Goal: Task Accomplishment & Management: Complete application form

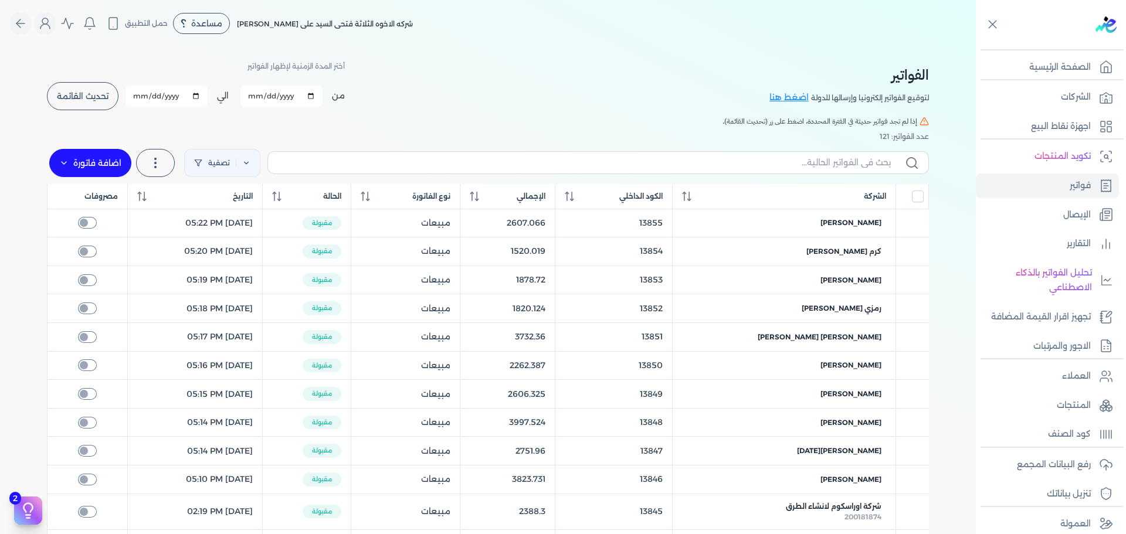
click at [92, 89] on button "تحديث القائمة" at bounding box center [83, 96] width 72 height 28
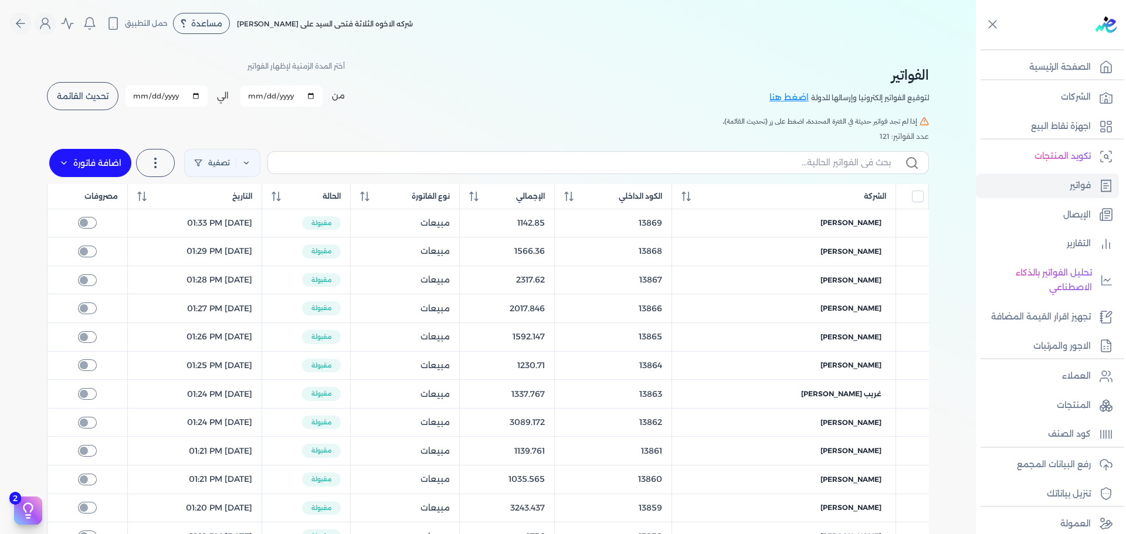
click at [104, 92] on span "تحديث القائمة" at bounding box center [83, 96] width 52 height 8
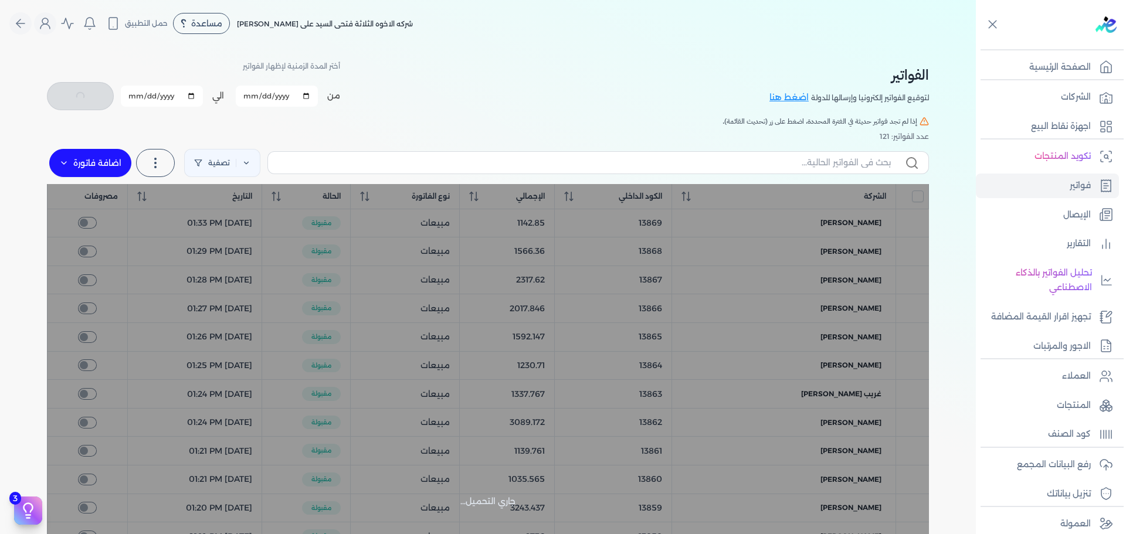
checkbox input "false"
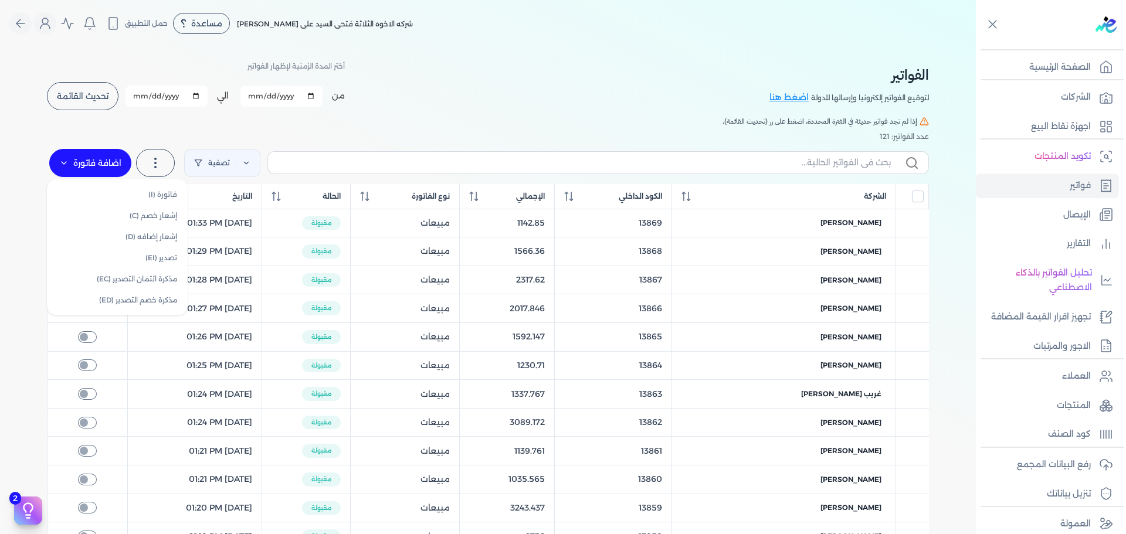
click at [102, 161] on label "اضافة فاتورة" at bounding box center [90, 163] width 82 height 28
click at [155, 195] on link "فاتورة (I)" at bounding box center [117, 194] width 131 height 21
select select "EGP"
select select "B"
select select "EGS"
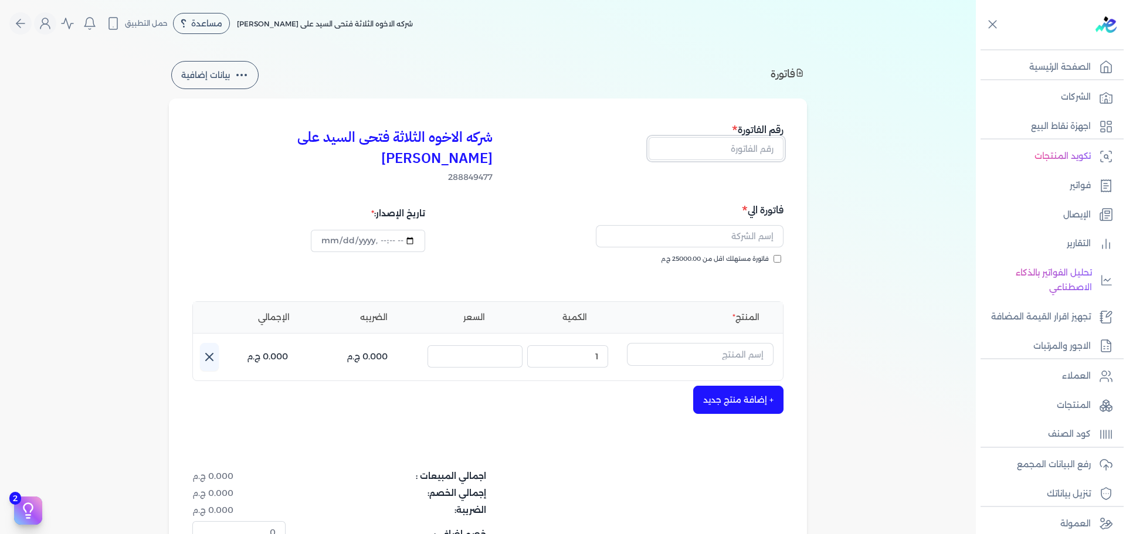
drag, startPoint x: 739, startPoint y: 148, endPoint x: 749, endPoint y: 145, distance: 10.2
click at [739, 148] on input "text" at bounding box center [716, 148] width 135 height 22
type input "13870"
click at [748, 255] on span "فاتورة مستهلك اقل من 25000.00 ج.م" at bounding box center [715, 259] width 108 height 9
click at [774, 255] on input "فاتورة مستهلك اقل من 25000.00 ج.م" at bounding box center [778, 259] width 8 height 8
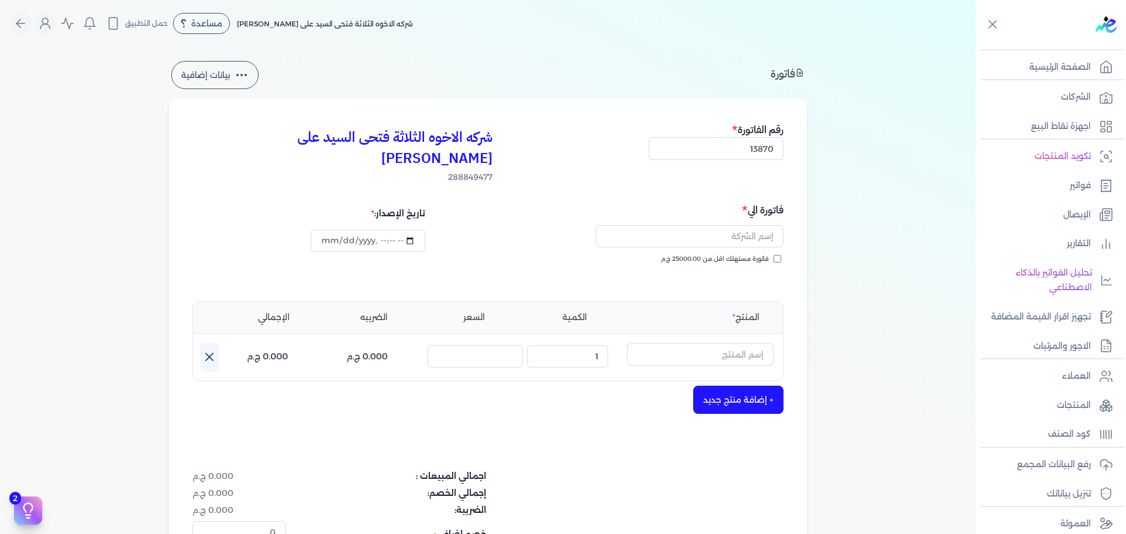
checkbox input "true"
click at [742, 225] on input "text" at bounding box center [690, 236] width 188 height 22
type input "U"
type input "[PERSON_NAME][DATE]"
type input "[DATE]T16:57:24"
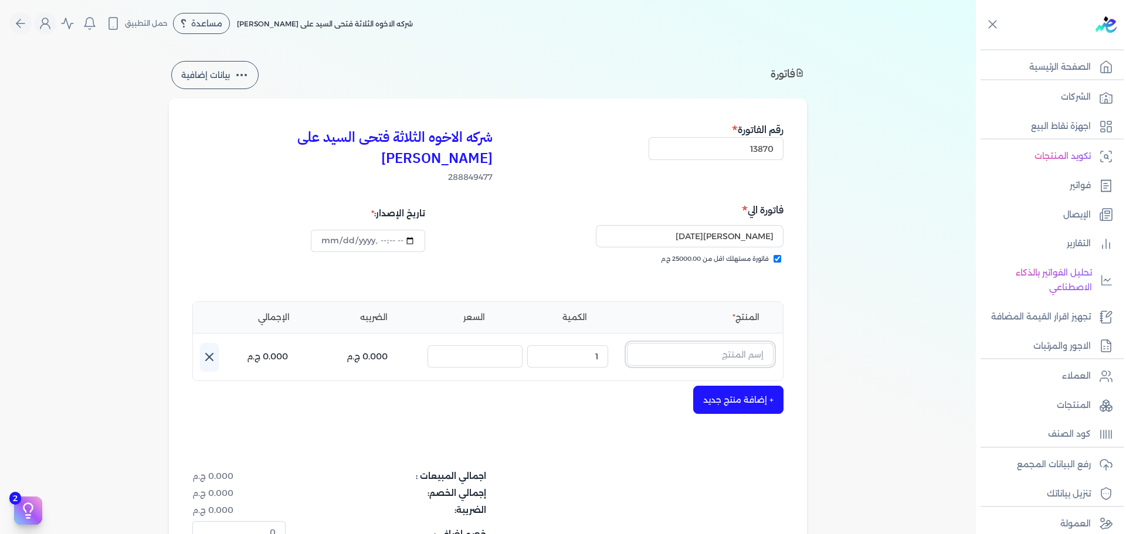
click at [741, 343] on input "text" at bounding box center [700, 354] width 147 height 22
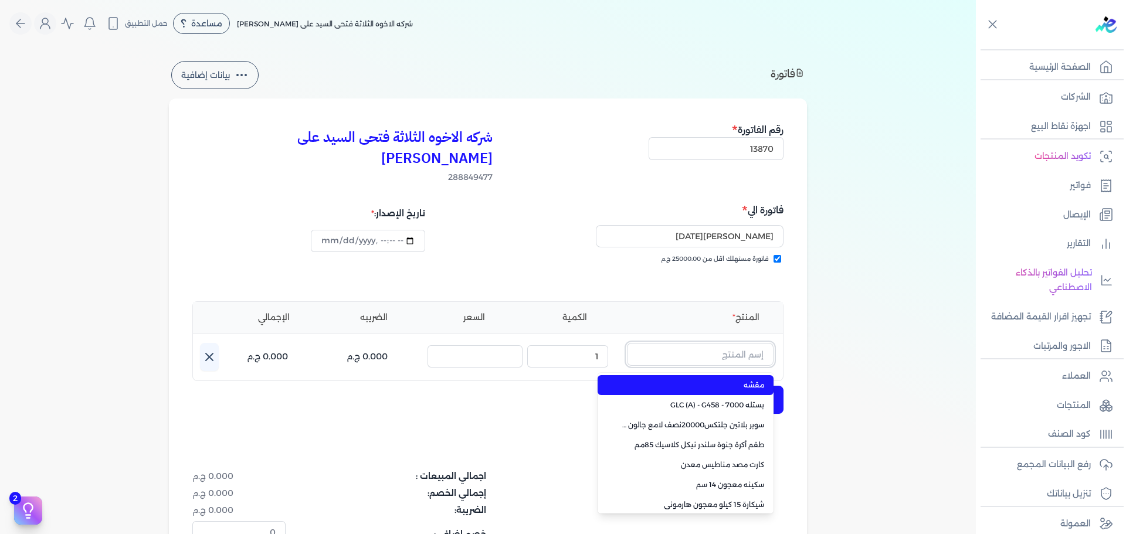
paste input "جلتكس 15000 جالون 2.500 لتر"
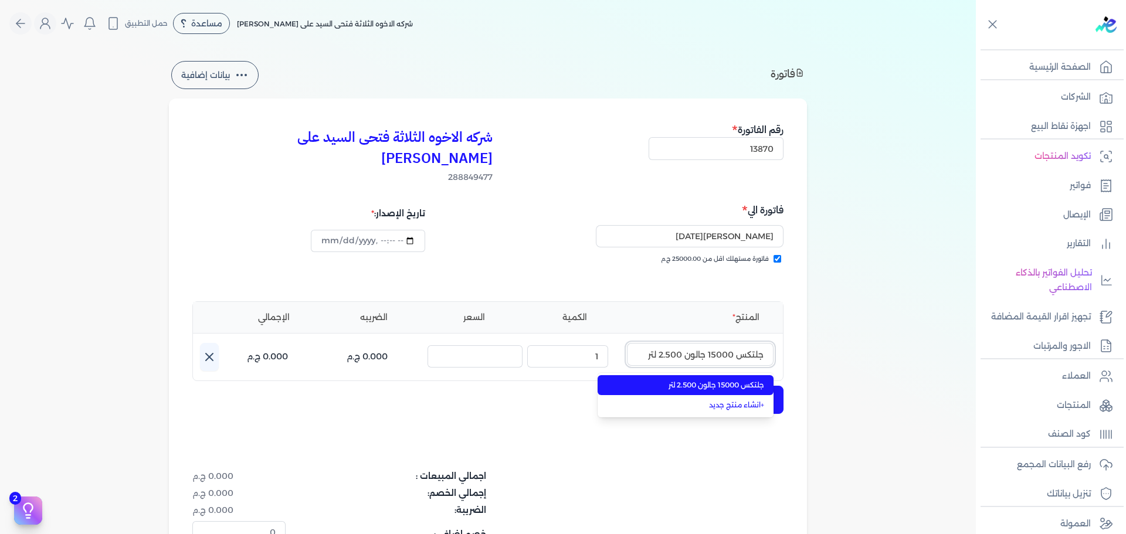
type input "جلتكس 15000 جالون 2.500 لتر"
click at [730, 380] on span "جلتكس 15000 جالون 2.500 لتر" at bounding box center [692, 385] width 143 height 11
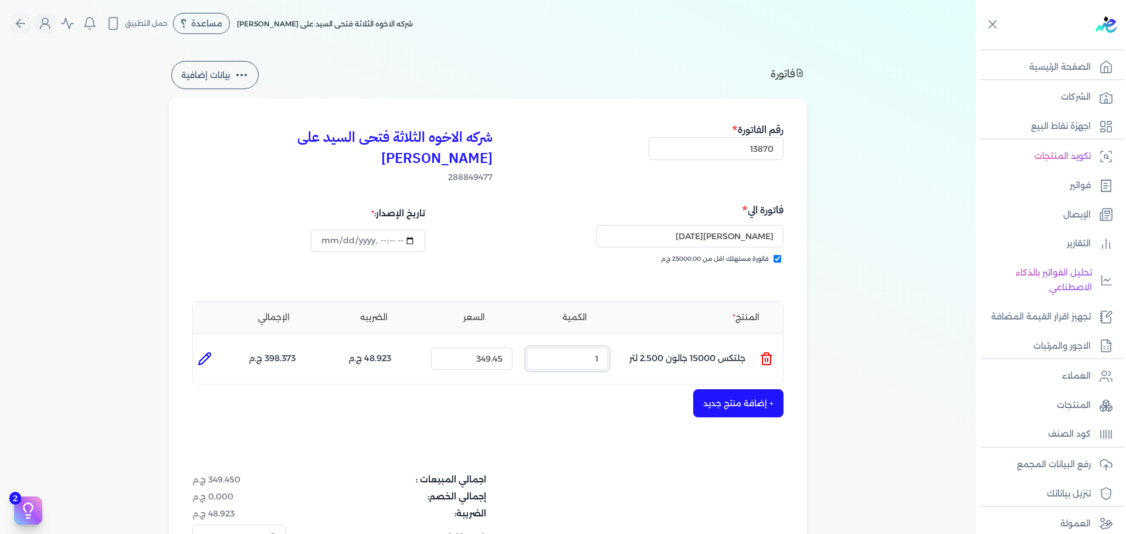
drag, startPoint x: 577, startPoint y: 332, endPoint x: 748, endPoint y: 342, distance: 171.6
click at [735, 343] on ul "المنتج : جلتكس 15000 جالون 2.500 لتر الكمية : 1 السعر : 349.45 الضريبه : 48.923…" at bounding box center [488, 359] width 590 height 32
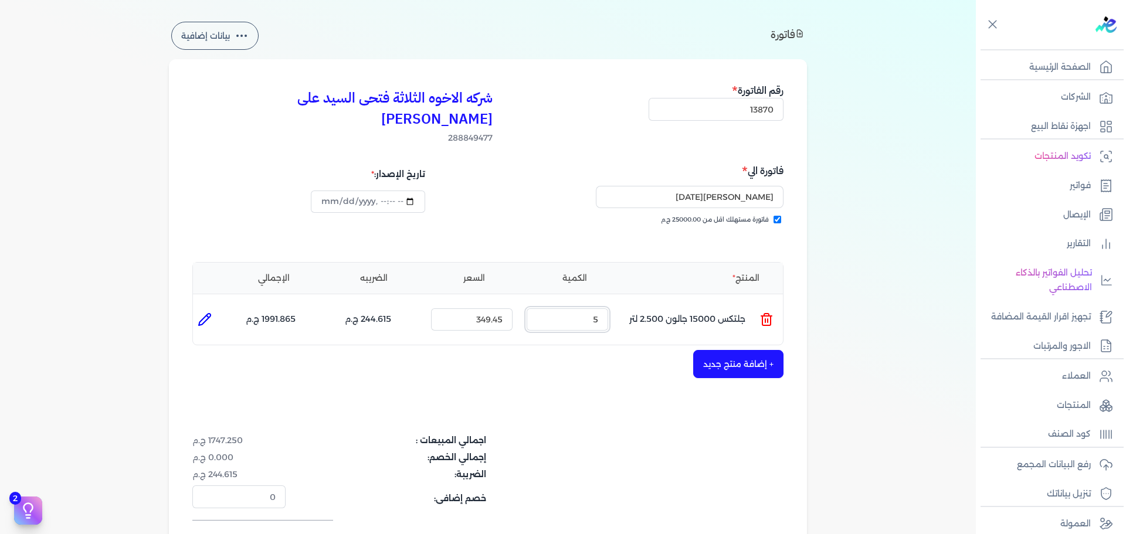
scroll to position [59, 0]
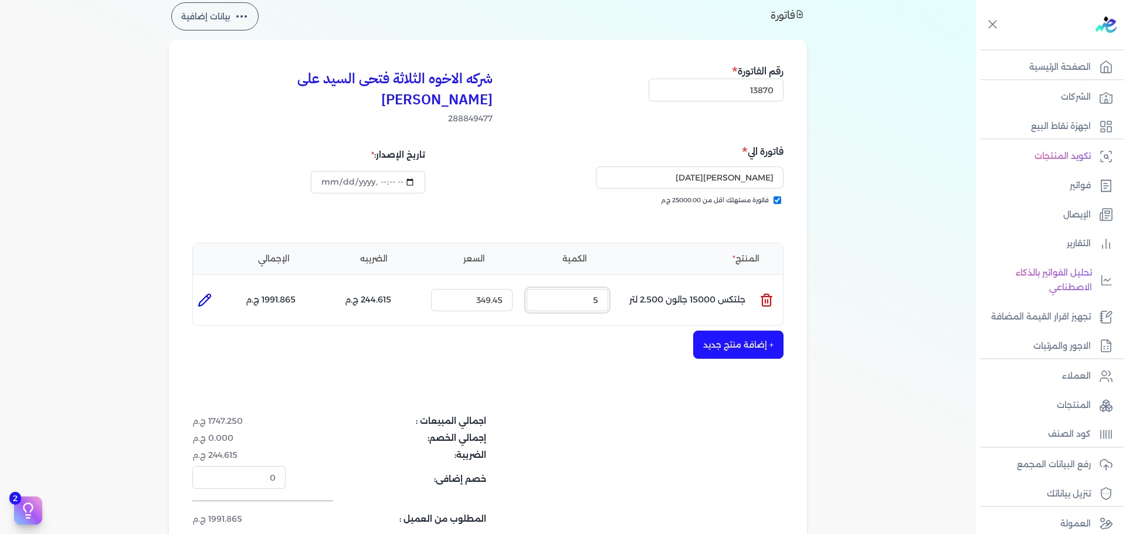
type input "5"
click at [739, 331] on button "+ إضافة منتج جديد" at bounding box center [738, 345] width 90 height 28
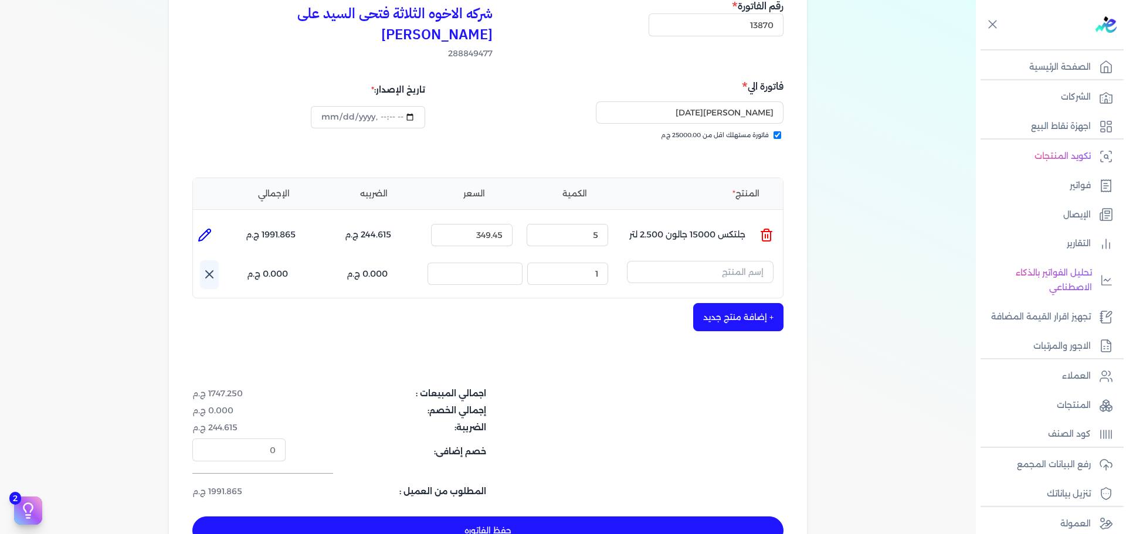
scroll to position [176, 0]
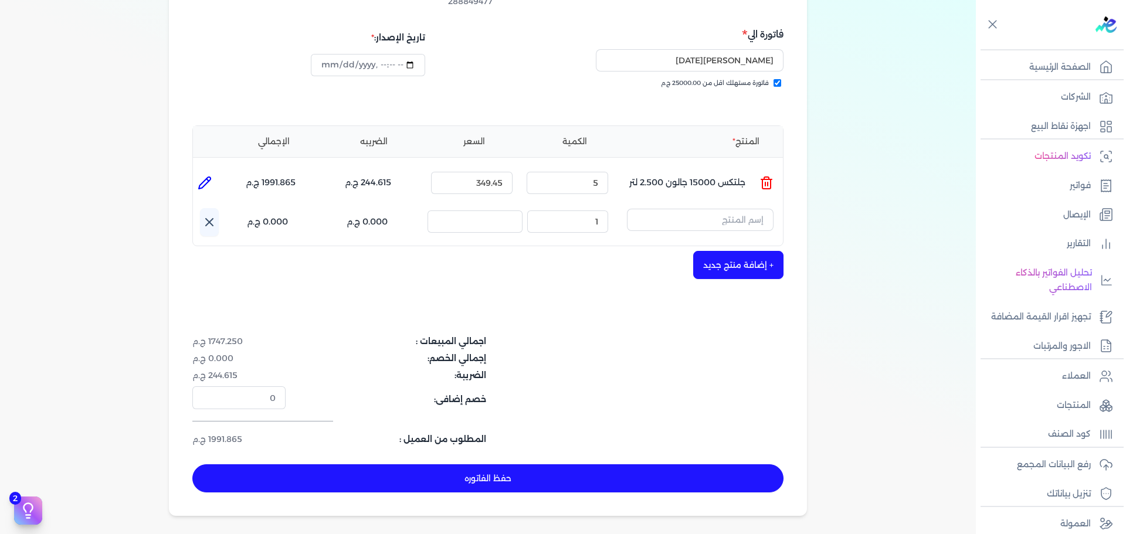
click at [206, 215] on icon at bounding box center [209, 222] width 14 height 14
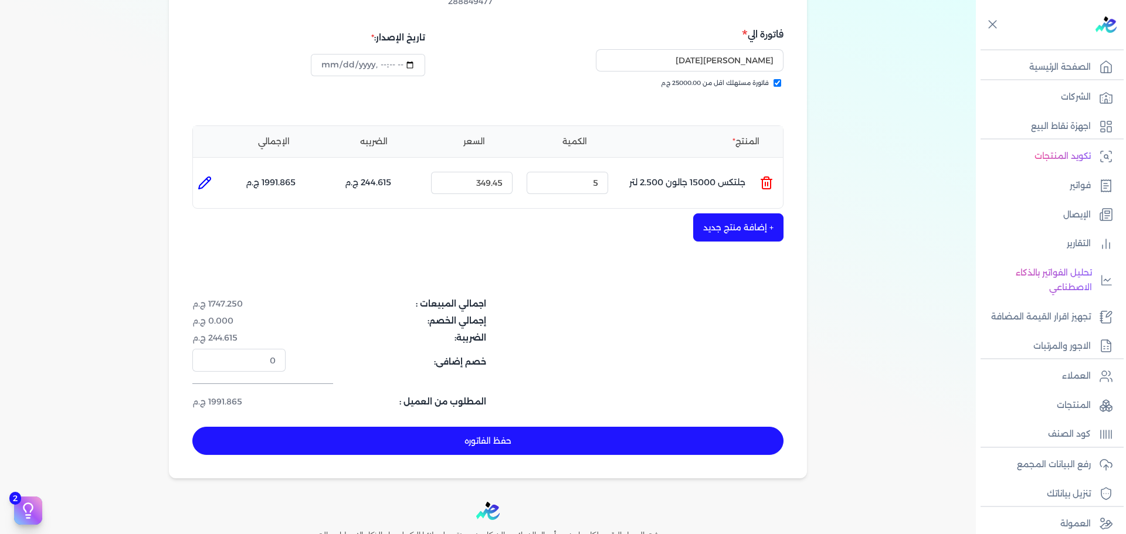
click at [486, 427] on button "حفظ الفاتوره" at bounding box center [487, 441] width 591 height 28
type input "[DATE]"
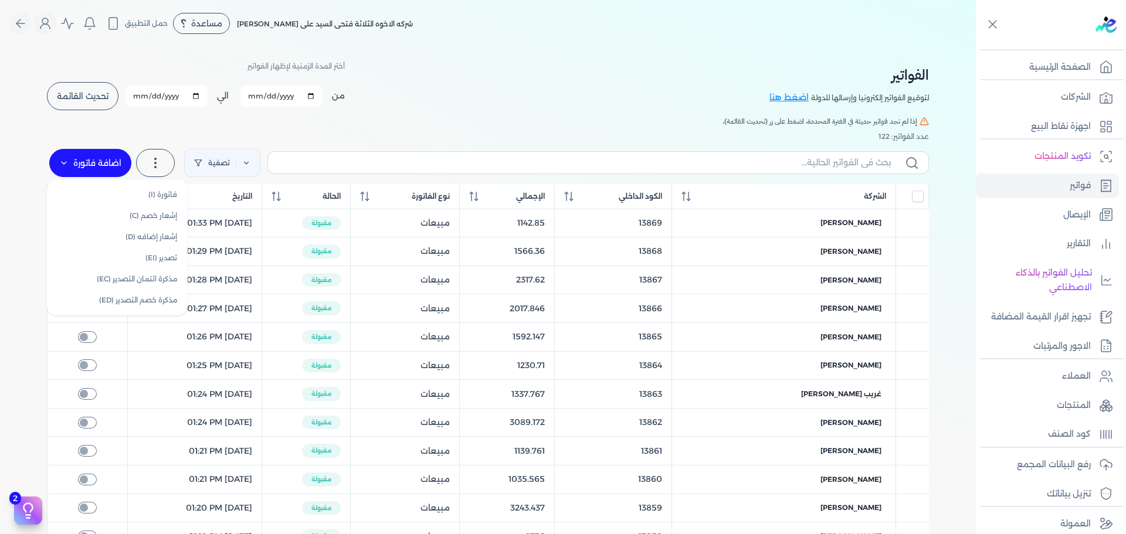
click at [67, 160] on icon at bounding box center [63, 162] width 9 height 9
click at [114, 188] on link "فاتورة (I)" at bounding box center [117, 194] width 131 height 21
select select "EGP"
select select "B"
select select "EGS"
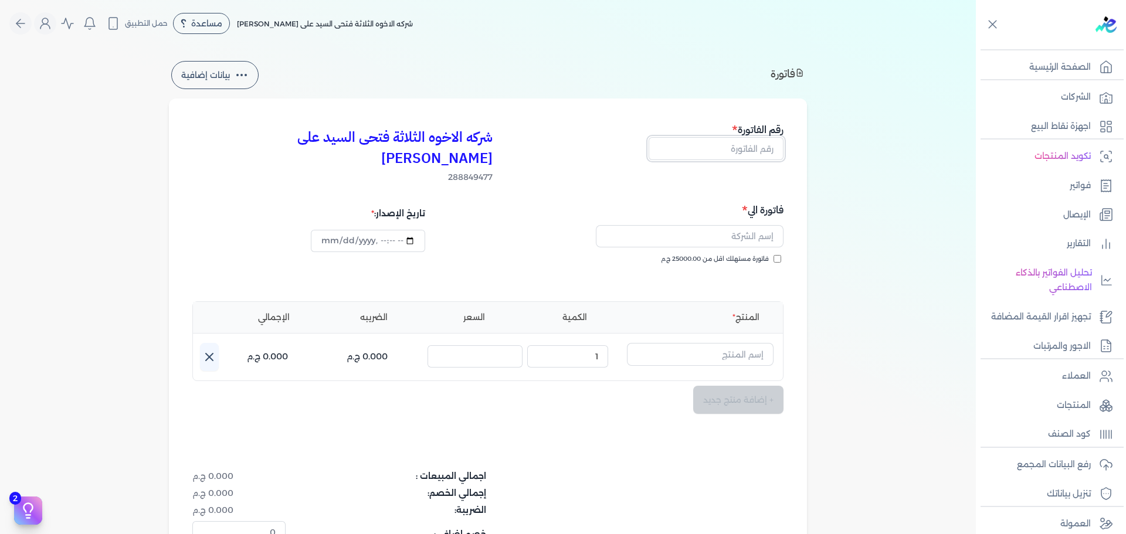
click at [741, 158] on input "text" at bounding box center [716, 148] width 135 height 22
type input "13871"
click at [730, 255] on span "فاتورة مستهلك اقل من 25000.00 ج.م" at bounding box center [715, 259] width 108 height 9
click at [774, 255] on input "فاتورة مستهلك اقل من 25000.00 ج.م" at bounding box center [778, 259] width 8 height 8
checkbox input "true"
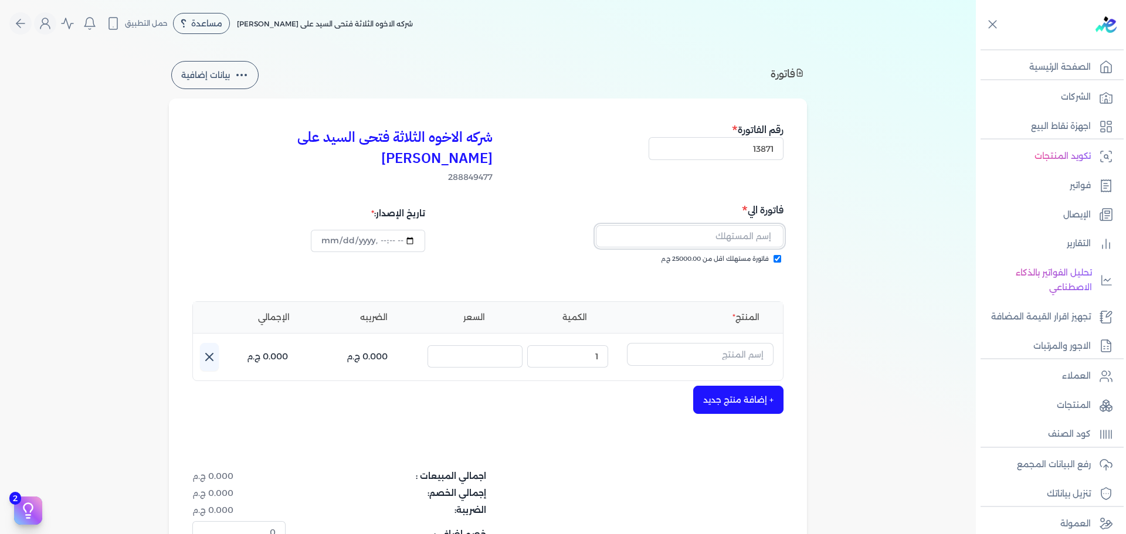
click at [735, 225] on input "text" at bounding box center [690, 236] width 188 height 22
type input "[PERSON_NAME]"
click at [717, 343] on input "text" at bounding box center [700, 354] width 147 height 22
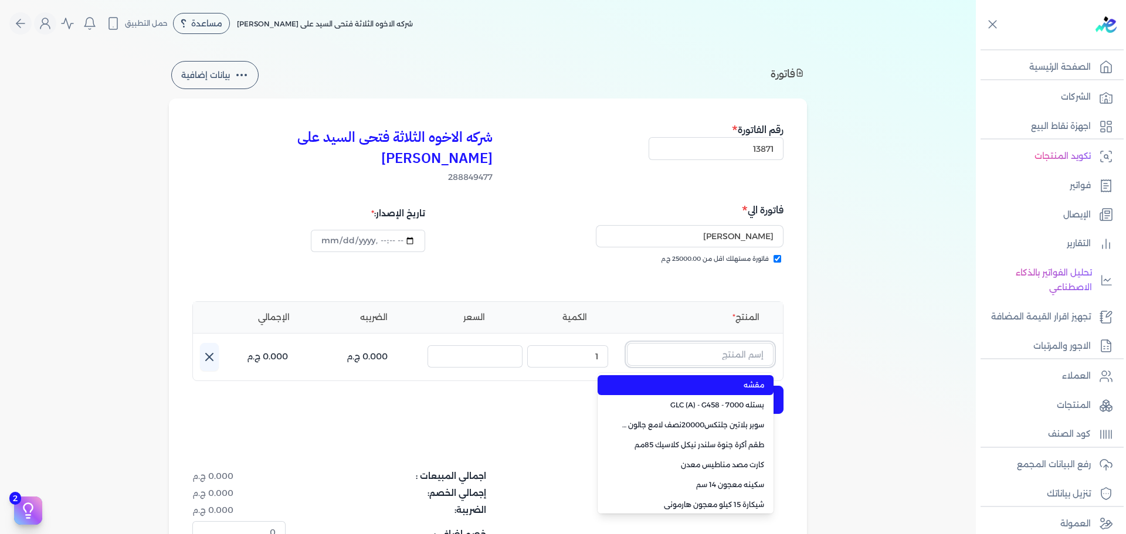
paste input "سوبر بلاتين هايجين سيلك8000 جالون 2.7 لتر Base A"
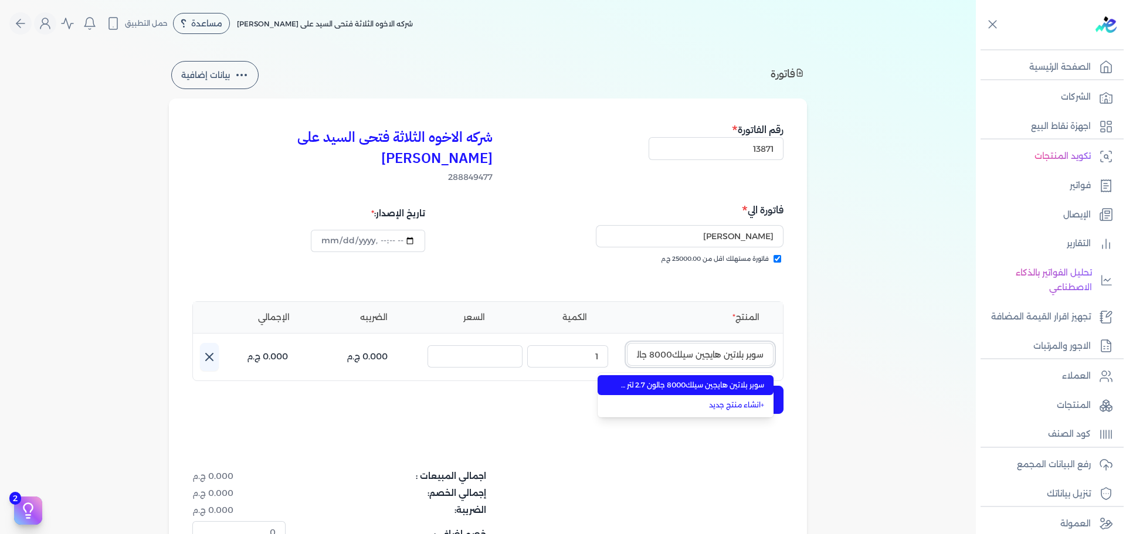
scroll to position [0, -65]
type input "سوبر بلاتين هايجين سيلك8000 جالون 2.7 لتر Base A"
drag, startPoint x: 716, startPoint y: 361, endPoint x: 699, endPoint y: 361, distance: 16.4
click at [716, 380] on span "سوبر بلاتين هايجين سيلك8000 جالون 2.7 لتر Base A" at bounding box center [692, 385] width 143 height 11
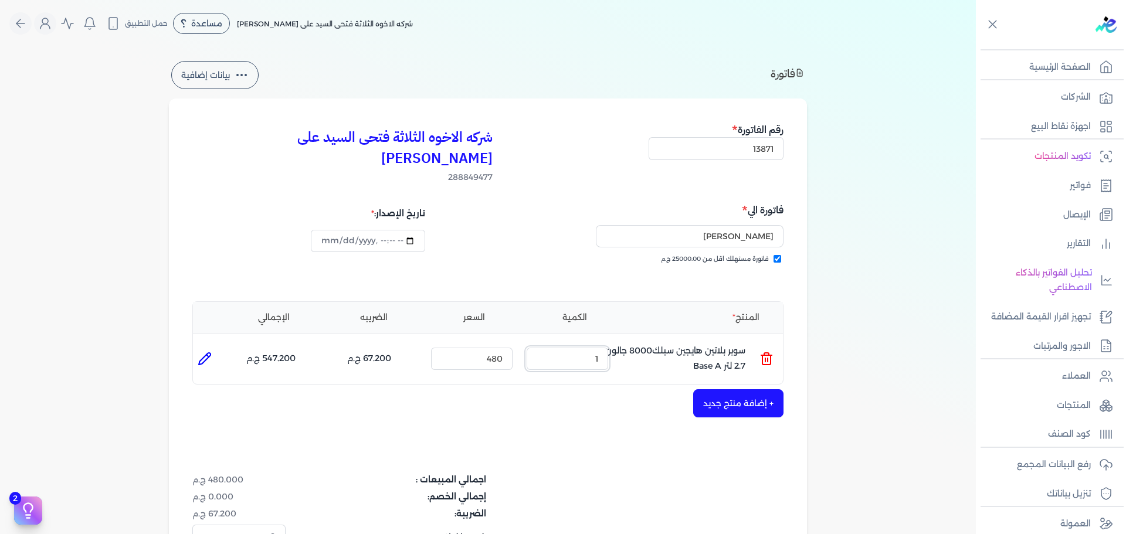
drag, startPoint x: 580, startPoint y: 345, endPoint x: 726, endPoint y: 311, distance: 149.3
click at [668, 343] on ul "المنتج : سوبر بلاتين هايجين سيلك8000 جالون 2.7 لتر Base A الكمية : 1 السعر : 48…" at bounding box center [488, 359] width 590 height 32
type input "4"
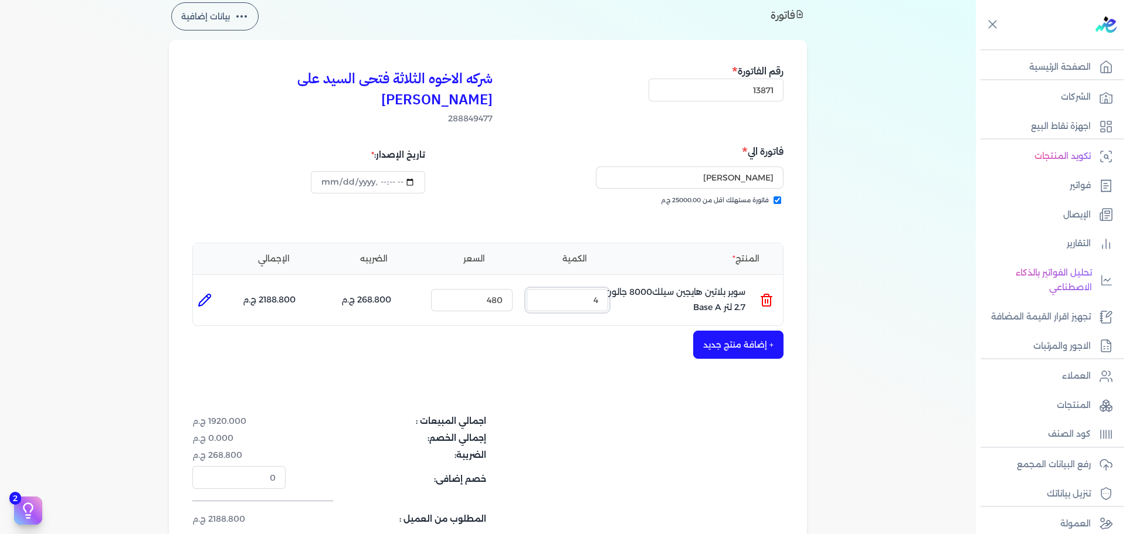
type input "[DATE]T16:58:25"
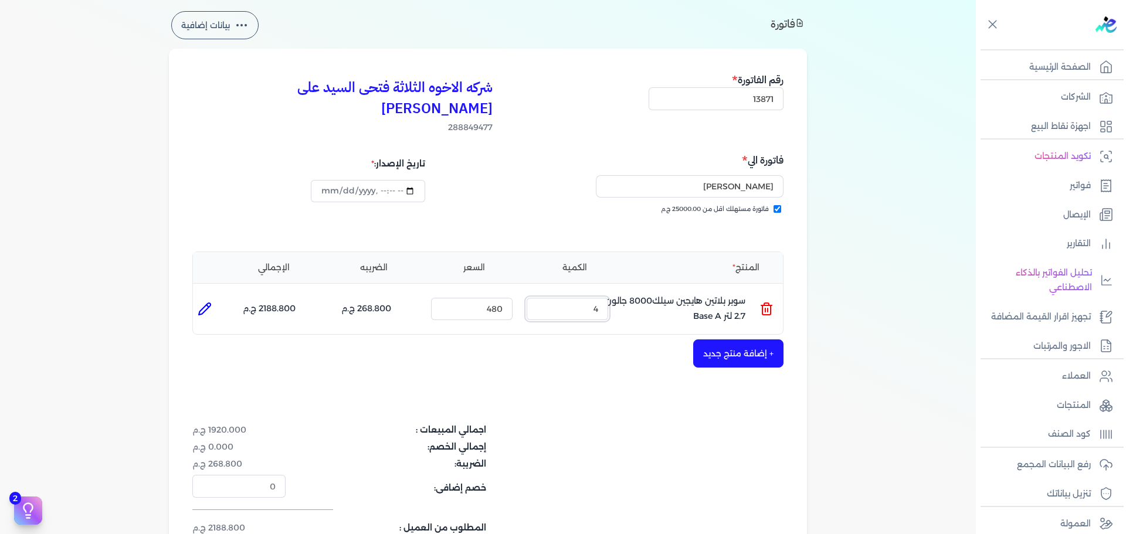
scroll to position [117, 0]
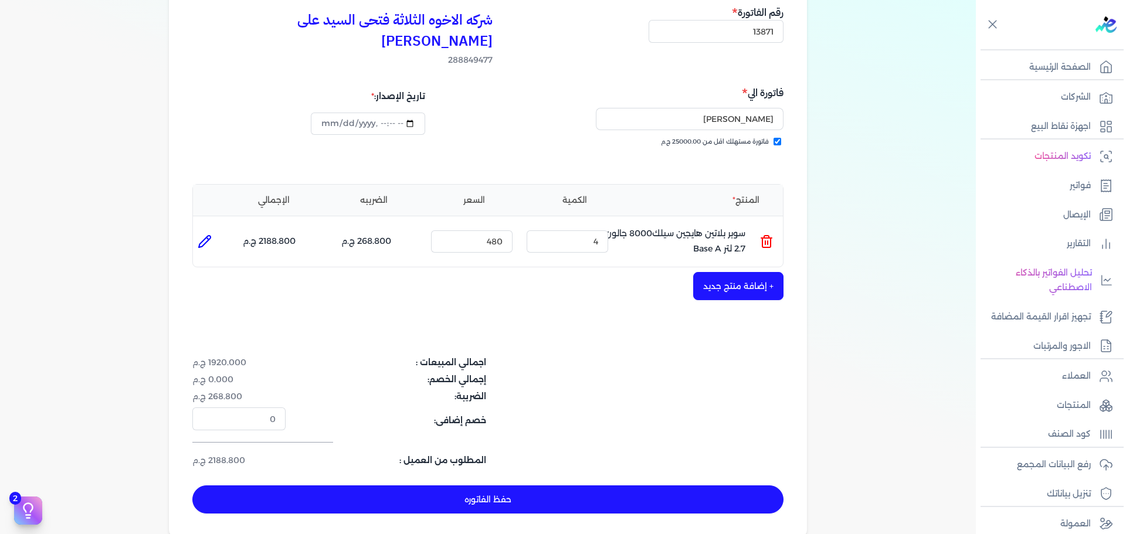
click at [653, 486] on button "حفظ الفاتوره" at bounding box center [487, 500] width 591 height 28
type input "[DATE]"
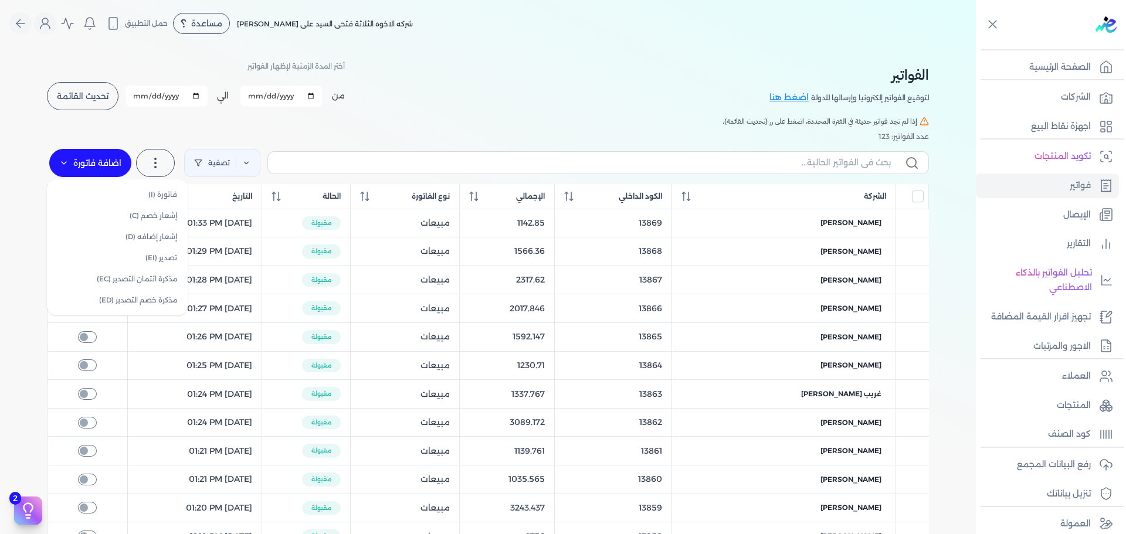
click at [107, 170] on label "اضافة فاتورة" at bounding box center [90, 163] width 82 height 28
click at [141, 198] on link "فاتورة (I)" at bounding box center [117, 194] width 131 height 21
select select "EGP"
select select "B"
select select "EGS"
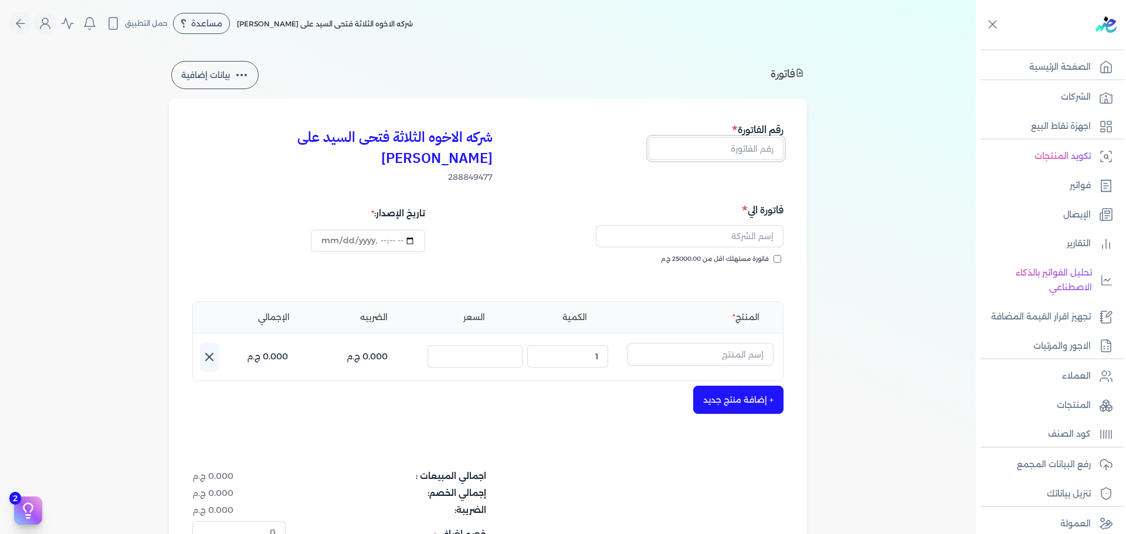
drag, startPoint x: 722, startPoint y: 151, endPoint x: 756, endPoint y: 158, distance: 34.1
click at [722, 151] on input "text" at bounding box center [716, 148] width 135 height 22
type input "13872"
click at [757, 255] on span "فاتورة مستهلك اقل من 25000.00 ج.م" at bounding box center [715, 259] width 108 height 9
click at [774, 255] on input "فاتورة مستهلك اقل من 25000.00 ج.م" at bounding box center [778, 259] width 8 height 8
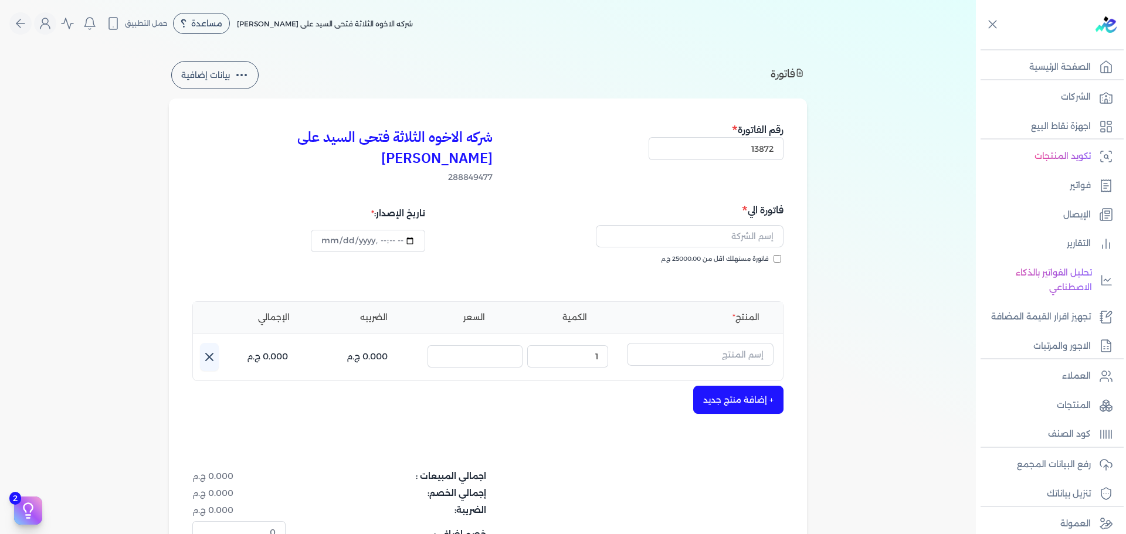
checkbox input "true"
click at [746, 225] on input "text" at bounding box center [690, 236] width 188 height 22
type input "[PERSON_NAME] بخيت"
click at [731, 343] on input "text" at bounding box center [700, 354] width 147 height 22
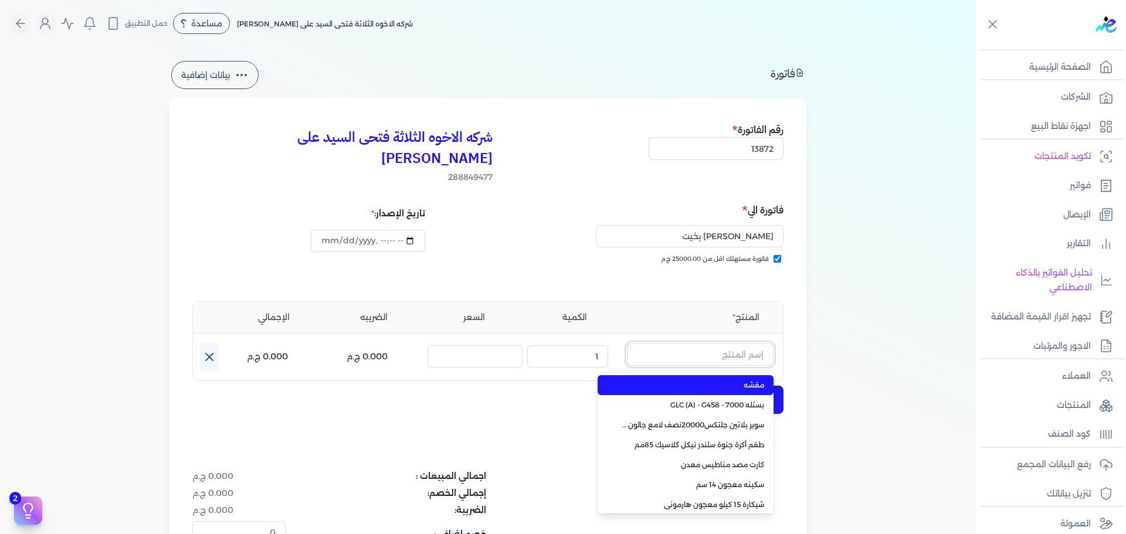
paste input "سوبر بلاتين سوبر لاك نصف لامع علبة 0.900 لتر Base C"
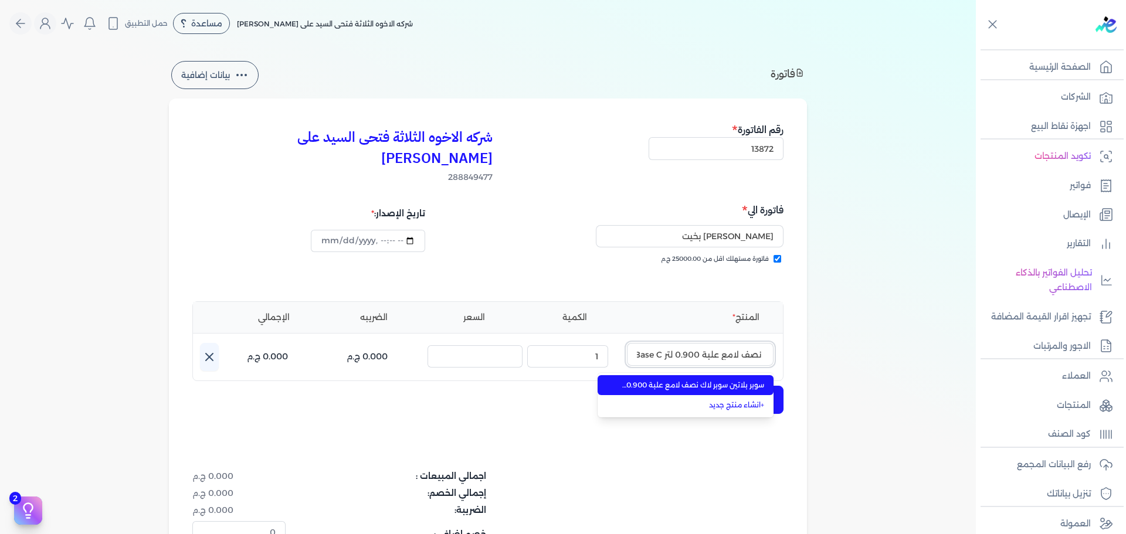
type input "سوبر بلاتين سوبر لاك نصف لامع علبة 0.900 لتر Base C"
click at [726, 380] on span "سوبر بلاتين سوبر لاك نصف لامع علبة 0.900 لتر Base C" at bounding box center [692, 385] width 143 height 11
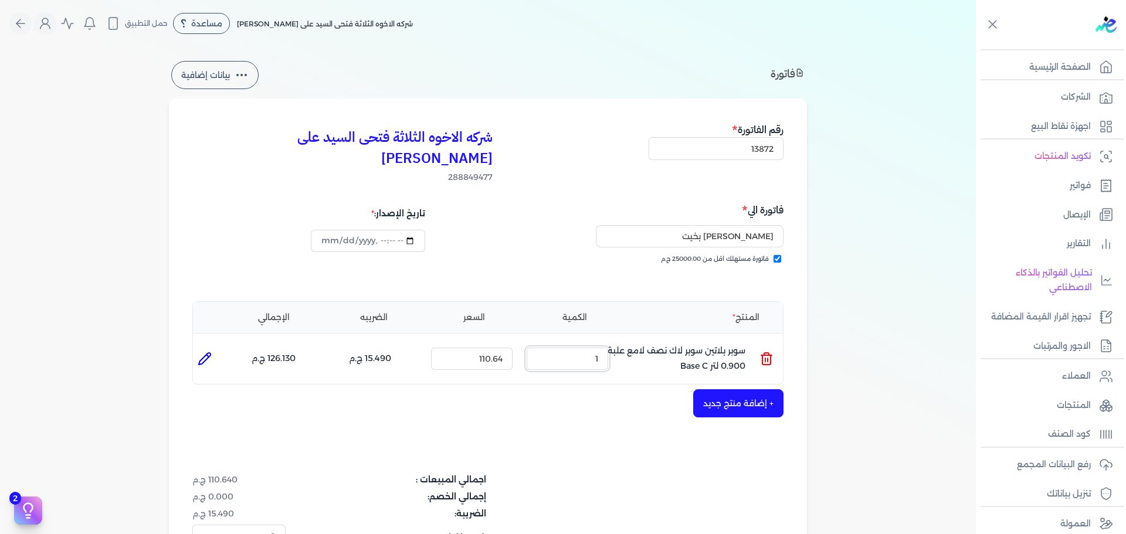
drag, startPoint x: 588, startPoint y: 334, endPoint x: 874, endPoint y: 339, distance: 286.3
click at [798, 342] on div "شركه الاخوه الثلاثة فتحى السيد على [PERSON_NAME] 288849477 رقم الفاتورة 13872 ف…" at bounding box center [488, 377] width 638 height 556
type input "10"
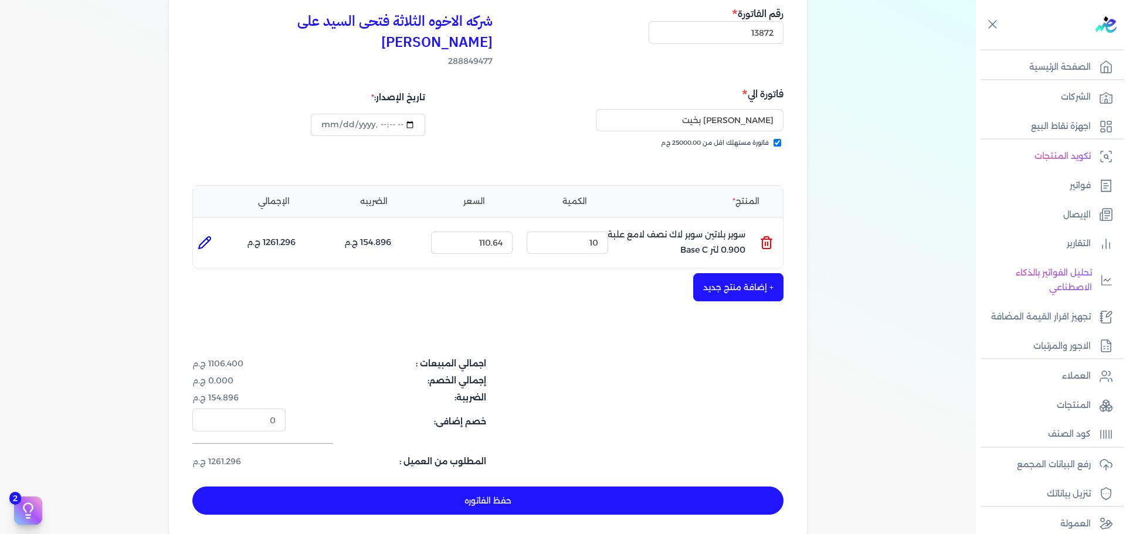
scroll to position [117, 0]
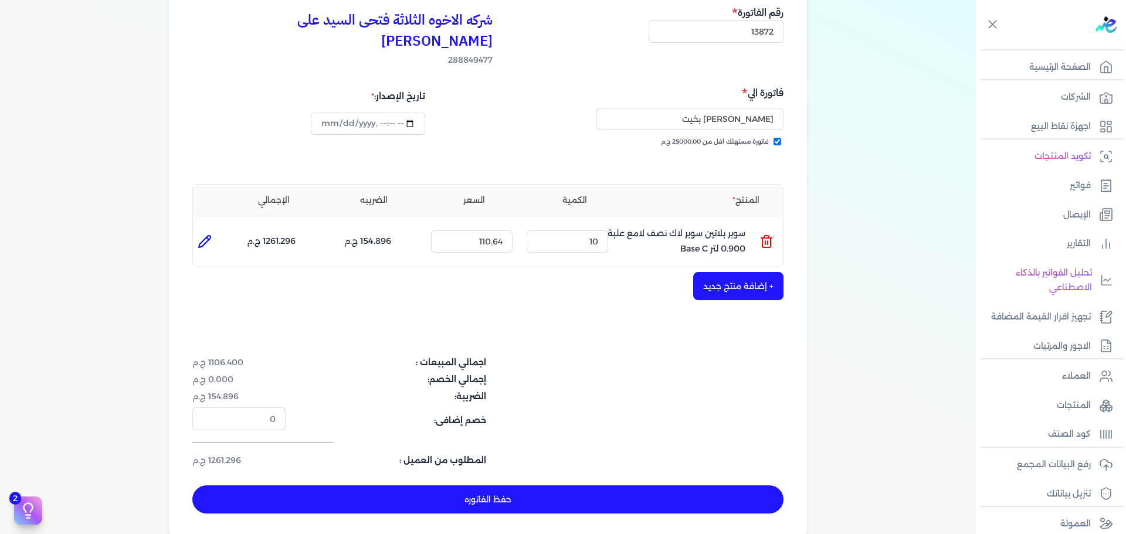
type input "[DATE]T16:59:08"
click at [741, 272] on button "+ إضافة منتج جديد" at bounding box center [738, 286] width 90 height 28
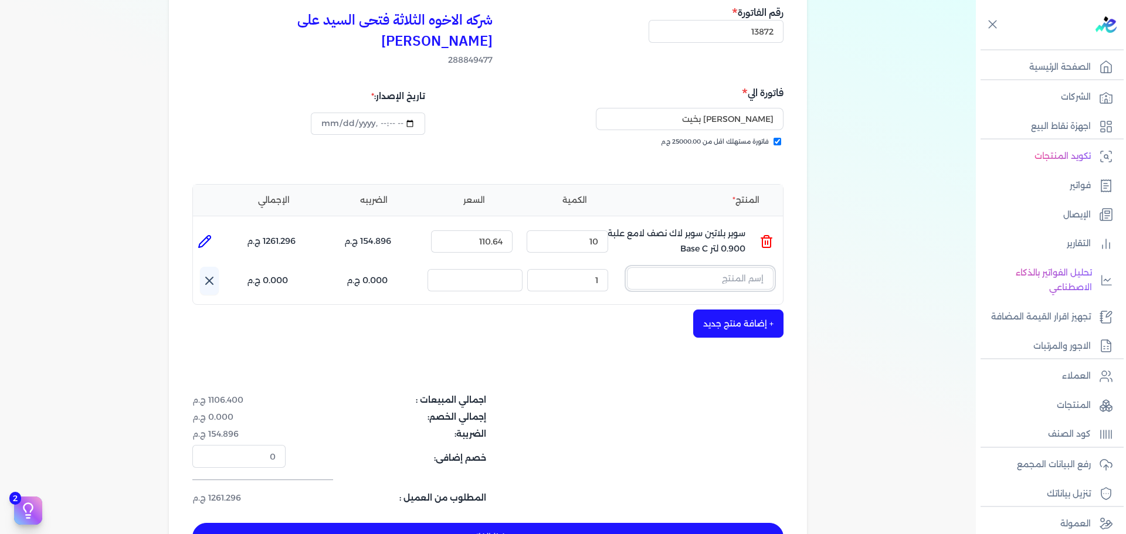
click at [737, 267] on input "text" at bounding box center [700, 278] width 147 height 22
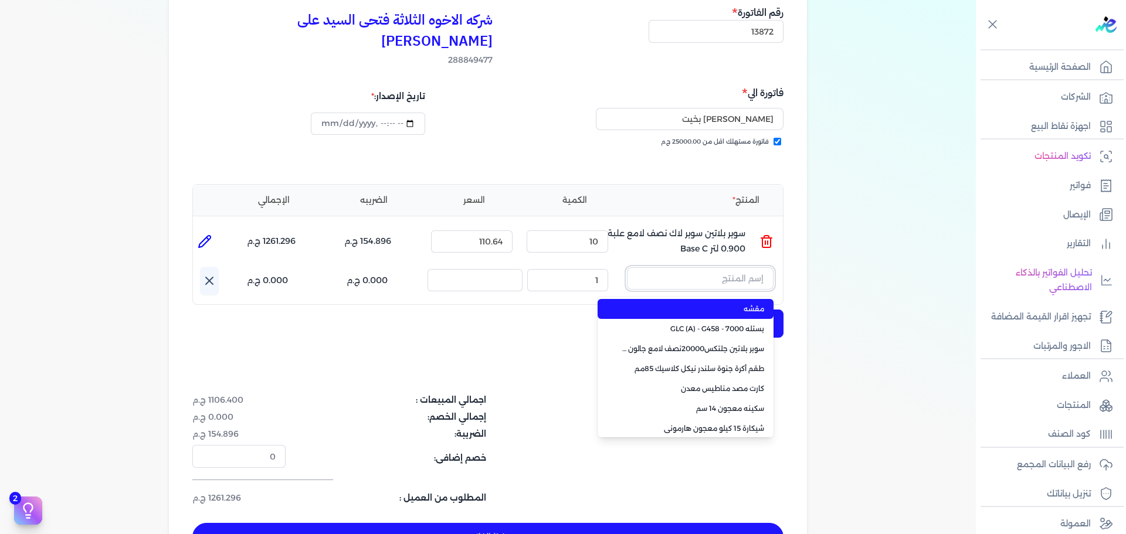
paste input "سوبر بلاتين سوبر لاك مط علبة 0.900 لتر Base B"
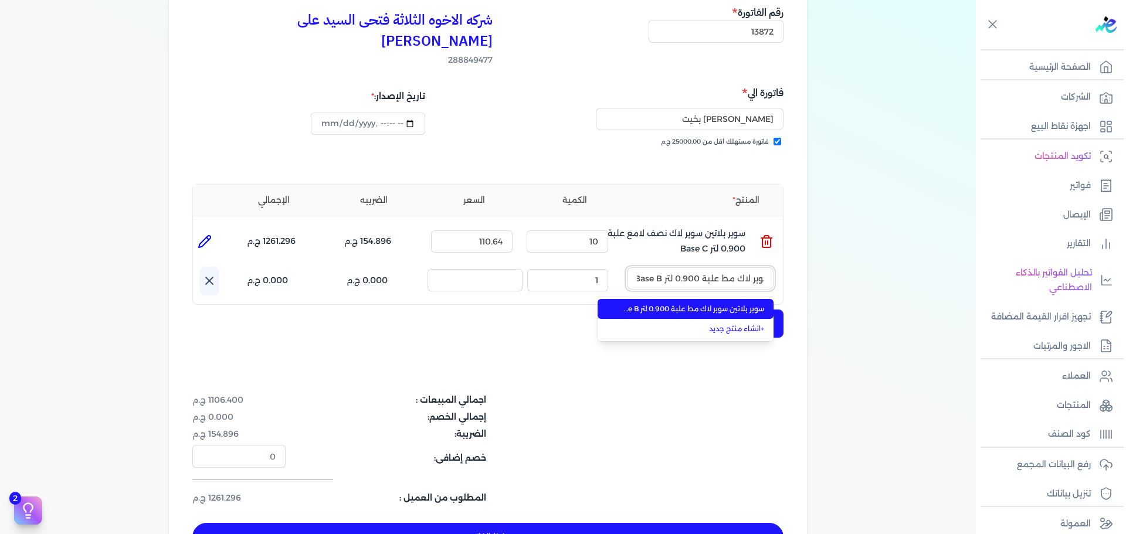
type input "سوبر بلاتين سوبر لاك مط علبة 0.900 لتر Base B"
click at [730, 304] on span "سوبر بلاتين سوبر لاك مط علبة 0.900 لتر Base B" at bounding box center [692, 309] width 143 height 11
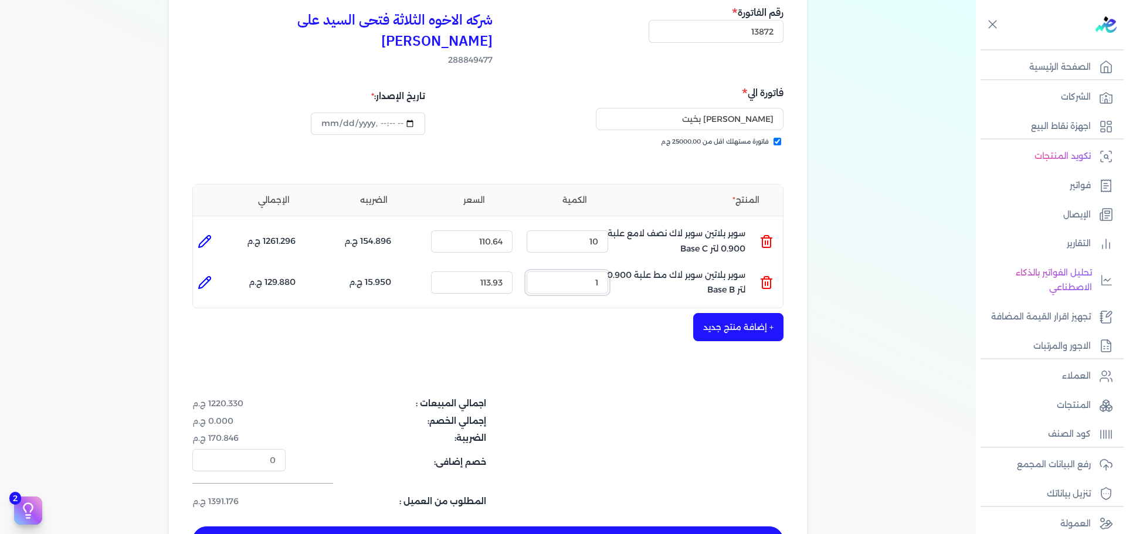
drag, startPoint x: 599, startPoint y: 259, endPoint x: 669, endPoint y: 259, distance: 69.8
click at [666, 267] on ul "المنتج : سوبر بلاتين سوبر لاك مط علبة 0.900 لتر Base B الكمية : 1 السعر : 113.9…" at bounding box center [488, 283] width 590 height 32
drag, startPoint x: 674, startPoint y: 256, endPoint x: 686, endPoint y: 256, distance: 12.3
click at [686, 267] on ul "المنتج : سوبر بلاتين سوبر لاك مط علبة 0.900 لتر Base B الكمية : 3 السعر : 113.9…" at bounding box center [488, 283] width 590 height 32
type input "8"
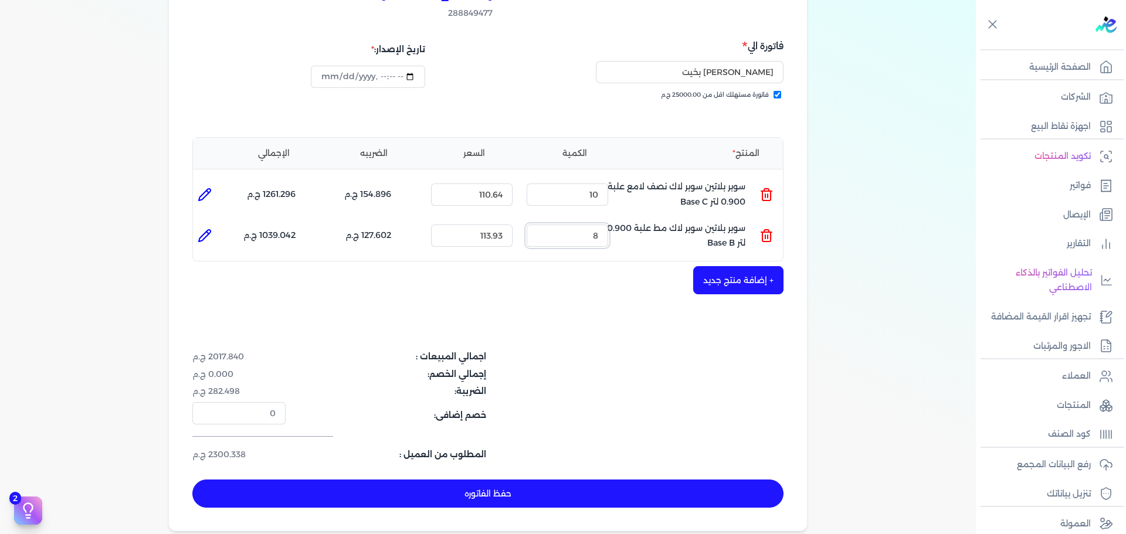
scroll to position [235, 0]
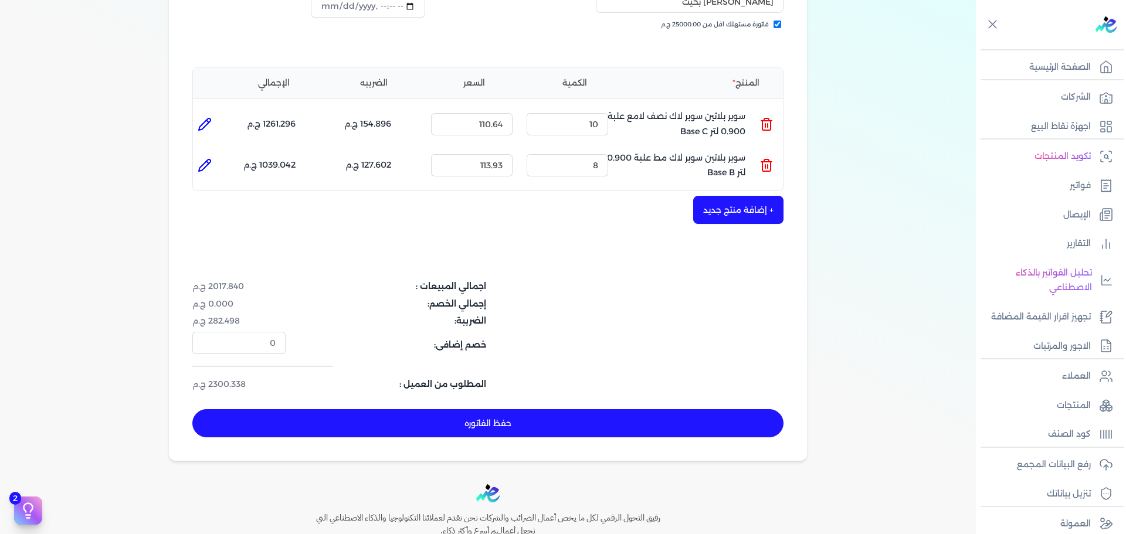
click at [649, 409] on button "حفظ الفاتوره" at bounding box center [487, 423] width 591 height 28
type input "[DATE]"
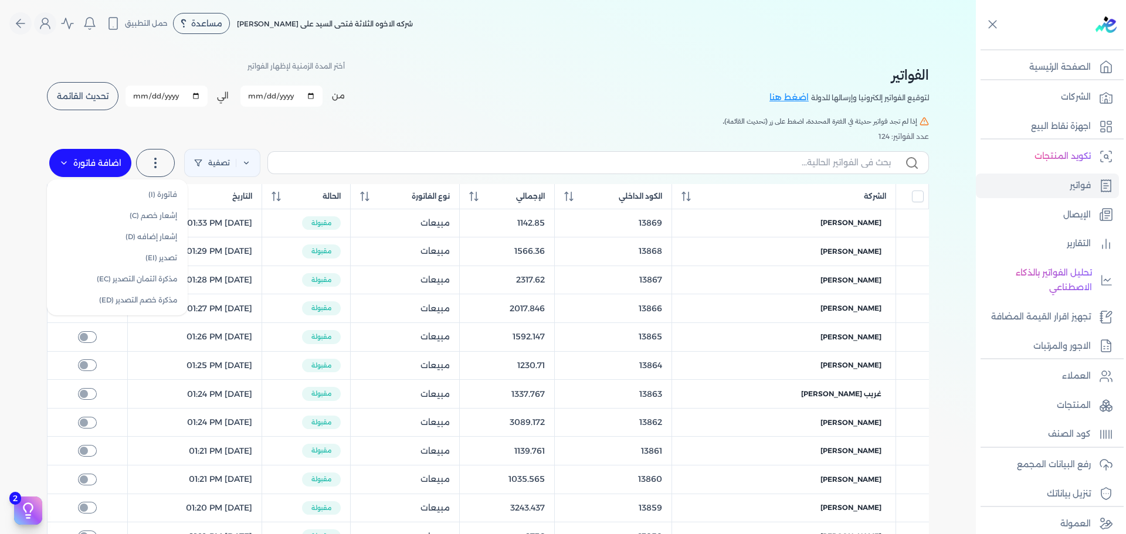
click at [79, 153] on label "اضافة فاتورة" at bounding box center [90, 163] width 82 height 28
click at [169, 191] on link "فاتورة (I)" at bounding box center [117, 194] width 131 height 21
select select "EGP"
select select "B"
select select "EGS"
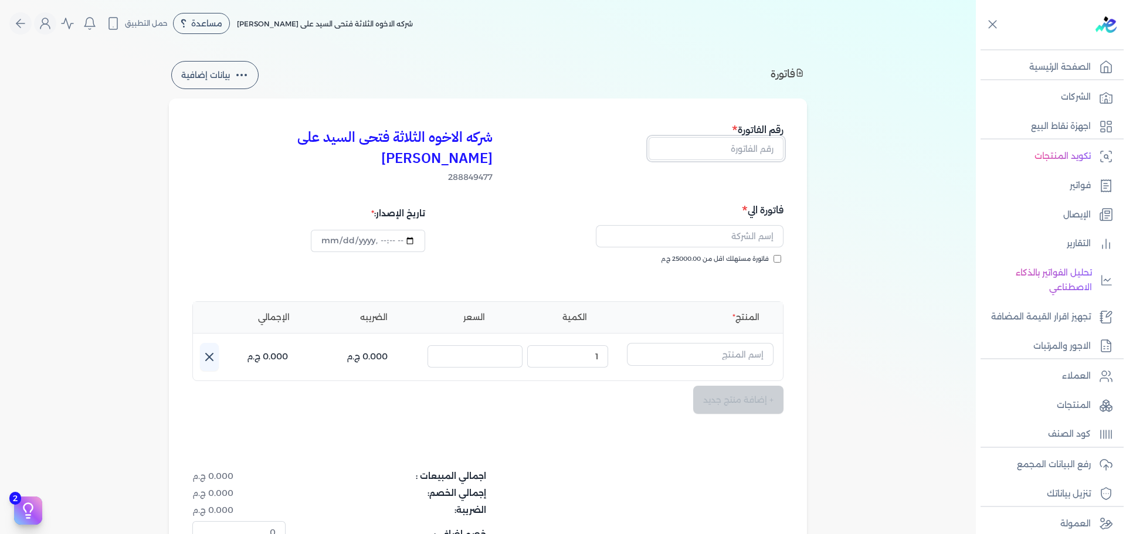
click at [717, 156] on input "text" at bounding box center [716, 148] width 135 height 22
type input "13873"
click at [732, 255] on span "فاتورة مستهلك اقل من 25000.00 ج.م" at bounding box center [715, 259] width 108 height 9
click at [774, 255] on input "فاتورة مستهلك اقل من 25000.00 ج.م" at bounding box center [778, 259] width 8 height 8
checkbox input "true"
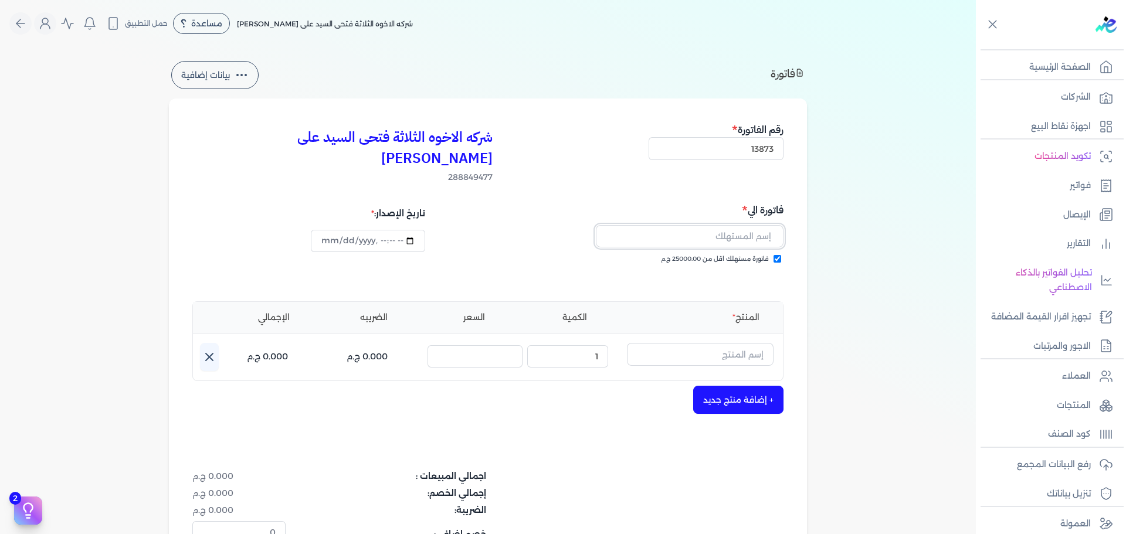
click at [733, 225] on input "text" at bounding box center [690, 236] width 188 height 22
type input "ف"
type input "[PERSON_NAME]"
click at [724, 343] on input "text" at bounding box center [700, 354] width 147 height 22
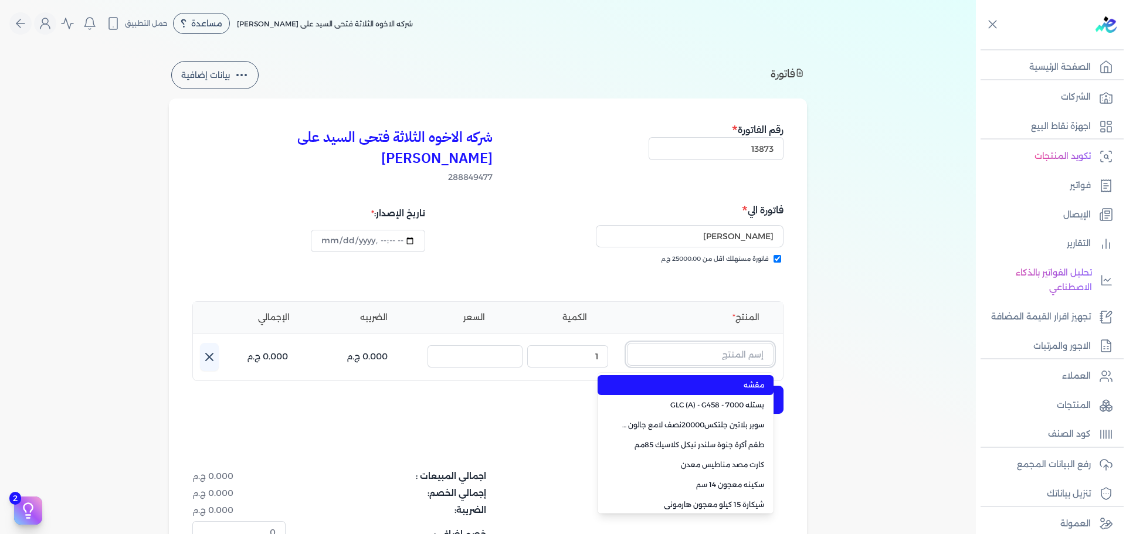
paste input "ستورم شيلد بنيتريتنج سيلر اساس زيتي جالون كومبو 3 لتر"
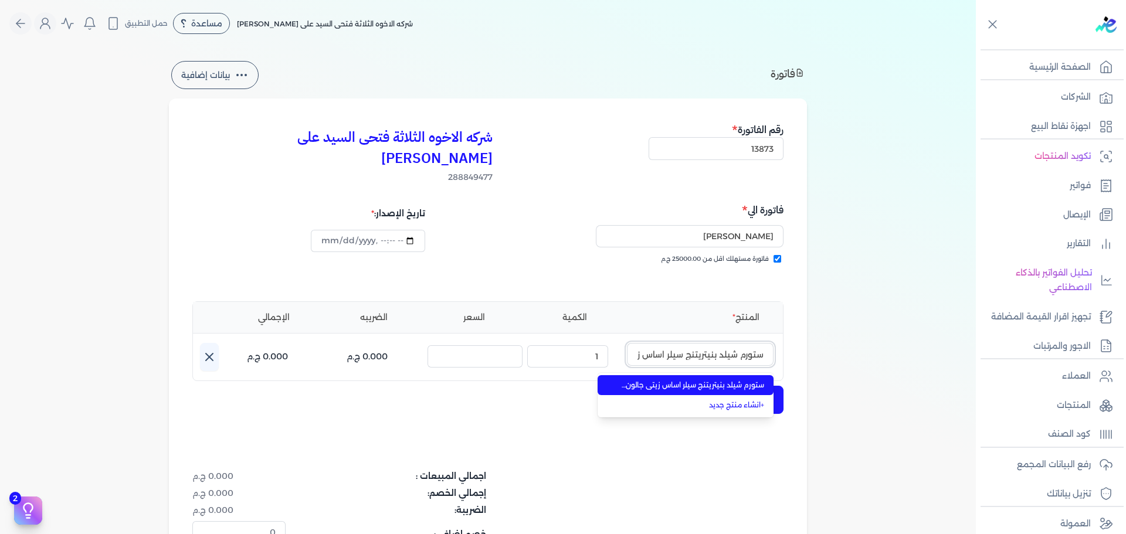
scroll to position [0, -76]
type input "ستورم شيلد بنيتريتنج سيلر اساس زيتي جالون كومبو 3 لتر"
click at [721, 380] on span "ستورم شيلد بنيتريتنج سيلر اساس زيتي جالون كومبو 3 لتر" at bounding box center [692, 385] width 143 height 11
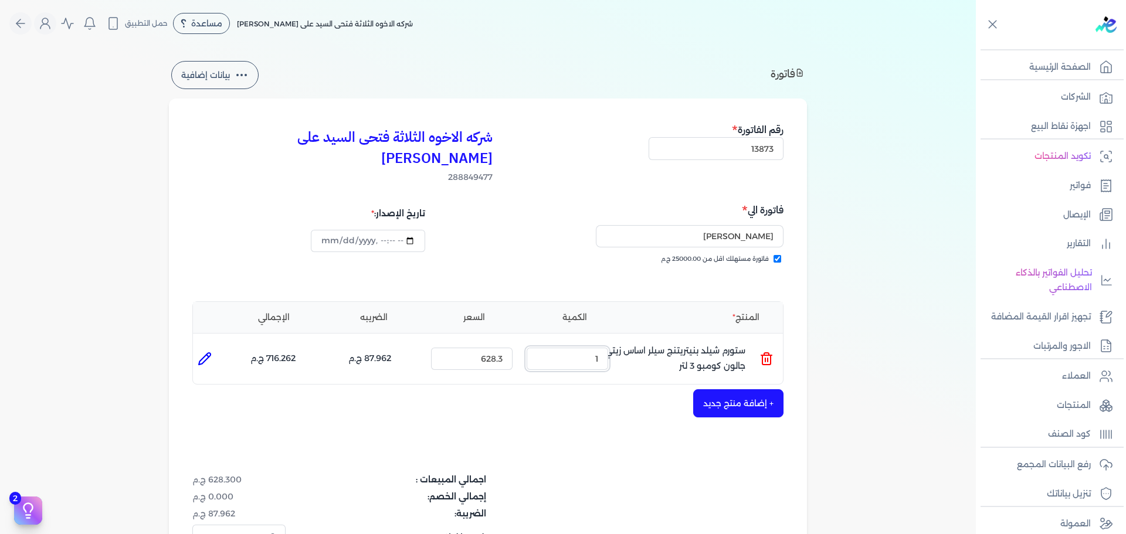
drag, startPoint x: 590, startPoint y: 337, endPoint x: 628, endPoint y: 332, distance: 39.1
click at [628, 343] on ul "المنتج : ستورم شيلد بنيتريتنج سيلر اساس زيتي جالون كومبو 3 لتر الكمية : 1 السعر…" at bounding box center [488, 359] width 590 height 32
type input "[DATE]T17:00:09"
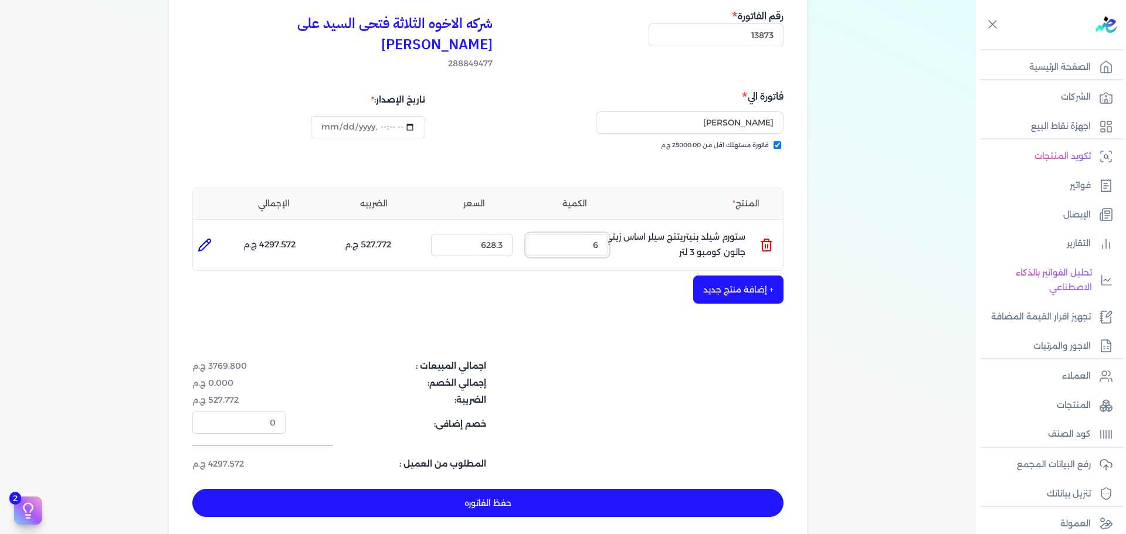
scroll to position [176, 0]
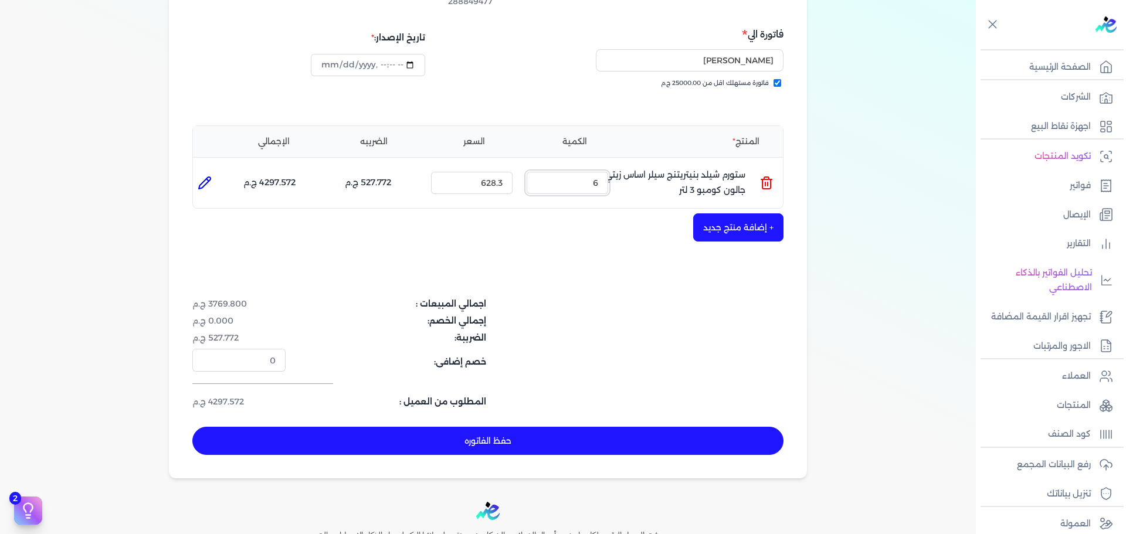
type input "6"
click at [693, 427] on button "حفظ الفاتوره" at bounding box center [487, 441] width 591 height 28
type input "[DATE]"
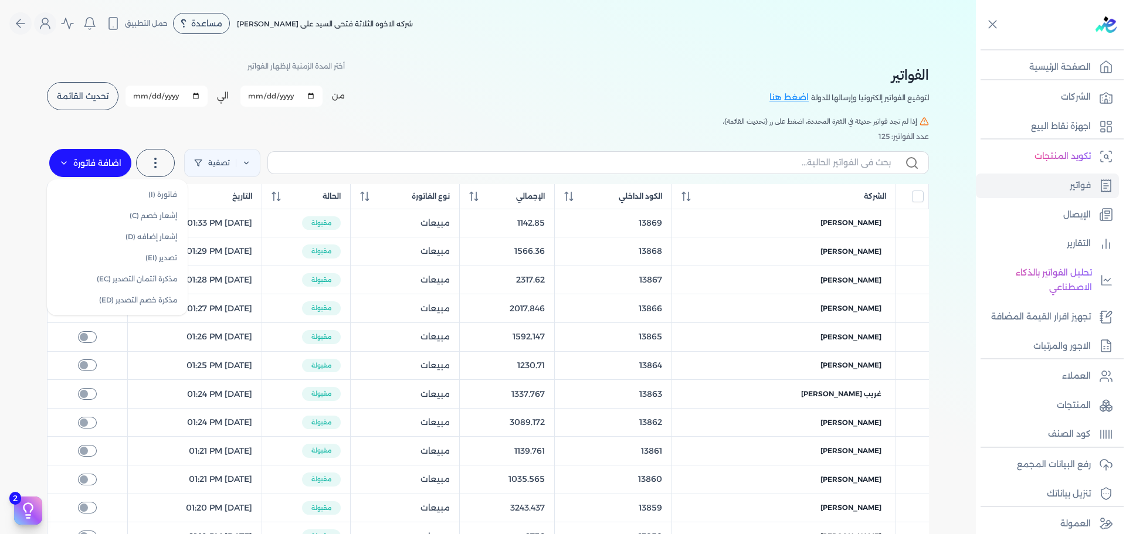
click at [94, 154] on label "اضافة فاتورة" at bounding box center [90, 163] width 82 height 28
click at [145, 191] on link "فاتورة (I)" at bounding box center [117, 194] width 131 height 21
select select "EGP"
select select "B"
select select "EGS"
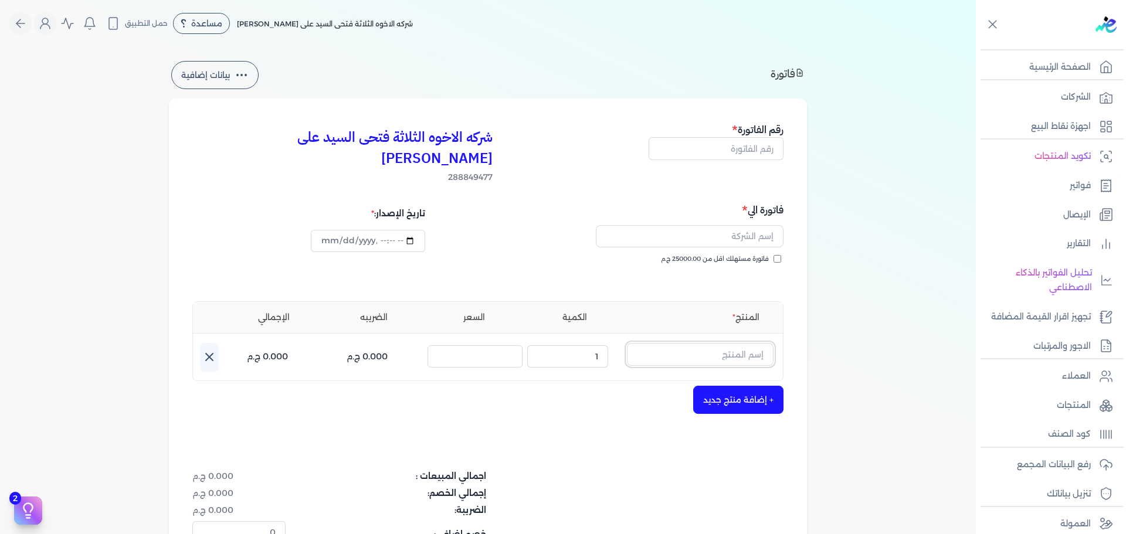
click at [702, 343] on input "text" at bounding box center [700, 354] width 147 height 22
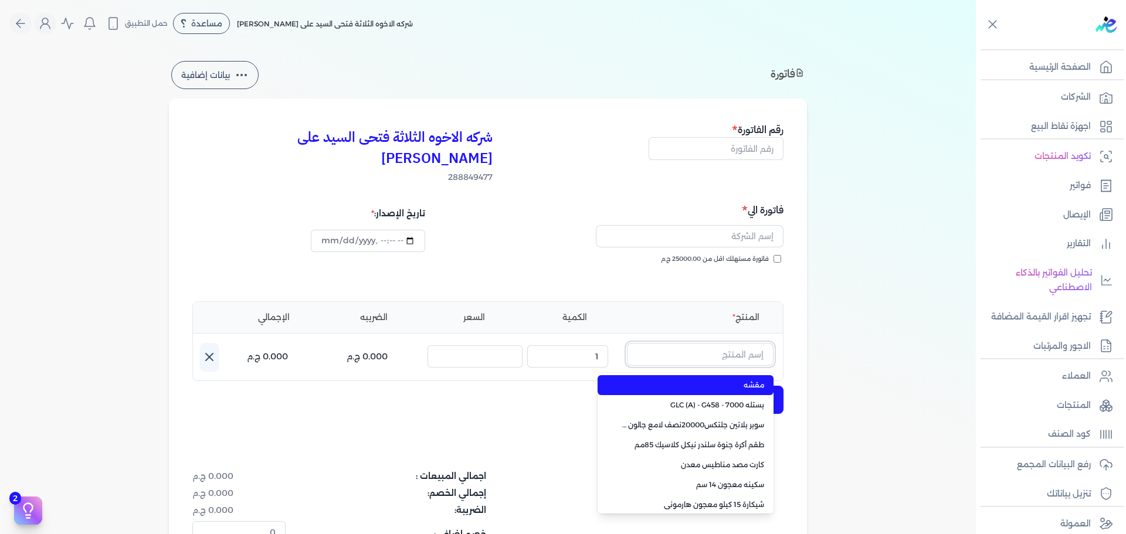
paste input "ستورم شيلد بنيتريتنج سيلر اساس زيتي علبة 0.750 لتر"
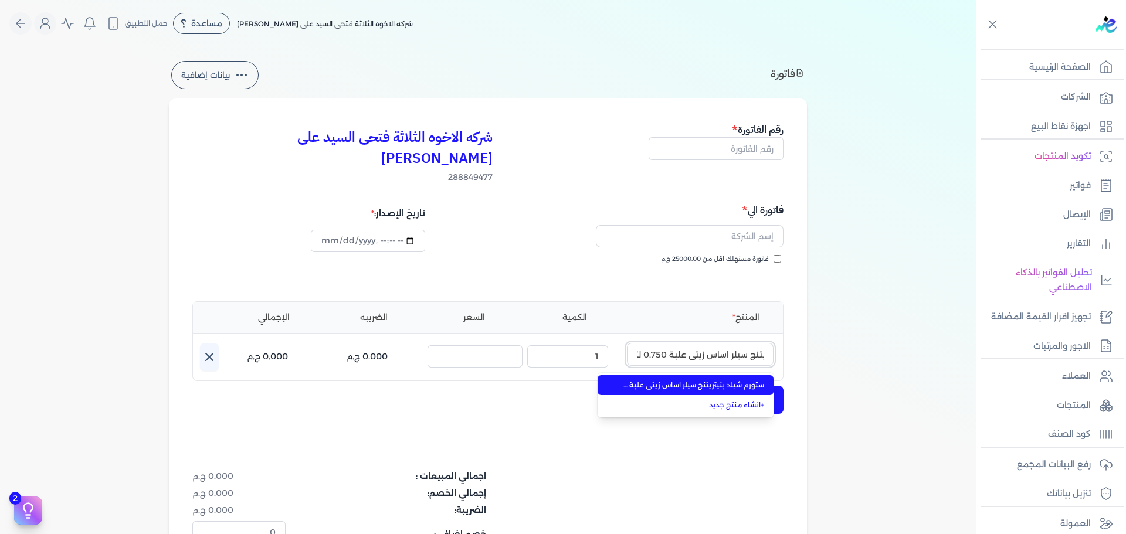
type input "ستورم شيلد بنيتريتنج سيلر اساس زيتي علبة 0.750 لتر"
click at [691, 380] on span "ستورم شيلد بنيتريتنج سيلر اساس زيتي علبة 0.750 لتر" at bounding box center [692, 385] width 143 height 11
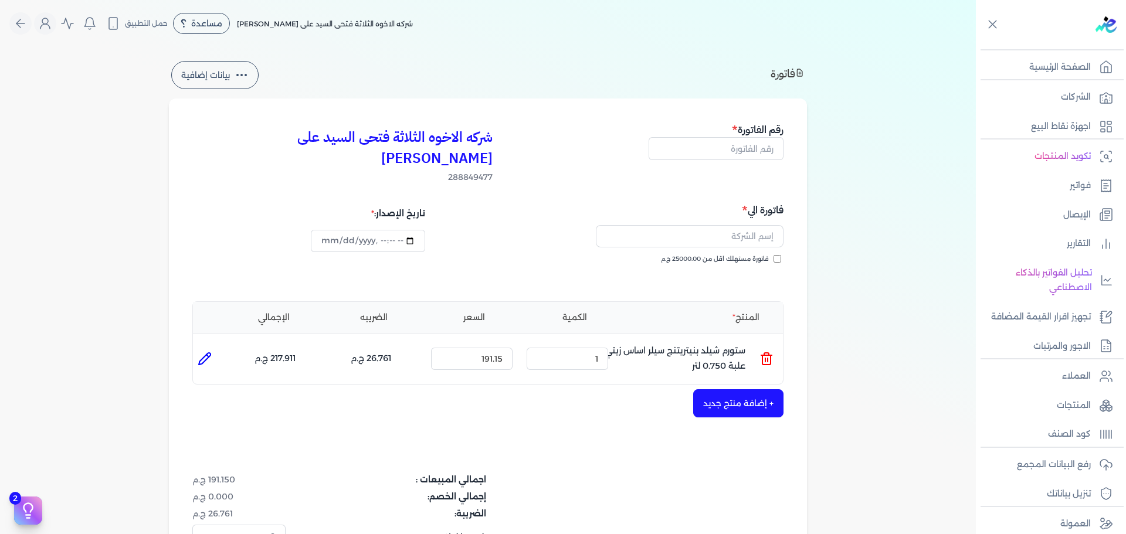
click at [767, 255] on span "فاتورة مستهلك اقل من 25000.00 ج.م" at bounding box center [715, 259] width 108 height 9
click at [774, 255] on input "فاتورة مستهلك اقل من 25000.00 ج.م" at bounding box center [778, 259] width 8 height 8
checkbox input "true"
click at [755, 154] on input "text" at bounding box center [716, 148] width 135 height 22
type input "13874"
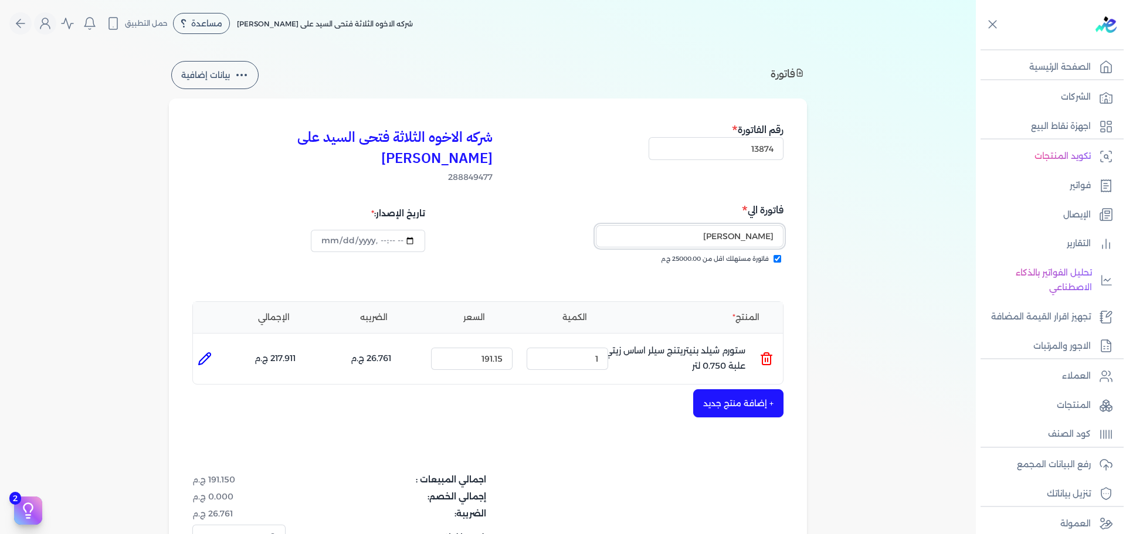
type input "[PERSON_NAME]"
type input "[DATE]T17:00:58"
type input "[PERSON_NAME]"
drag, startPoint x: 591, startPoint y: 341, endPoint x: 611, endPoint y: 335, distance: 20.4
click at [608, 348] on input "1" at bounding box center [568, 359] width 82 height 22
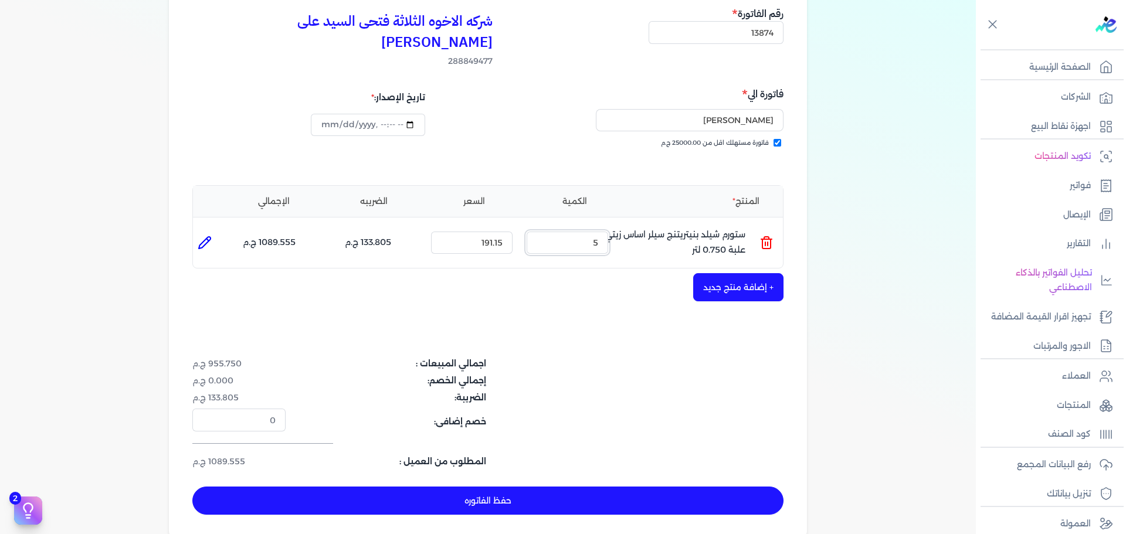
scroll to position [117, 0]
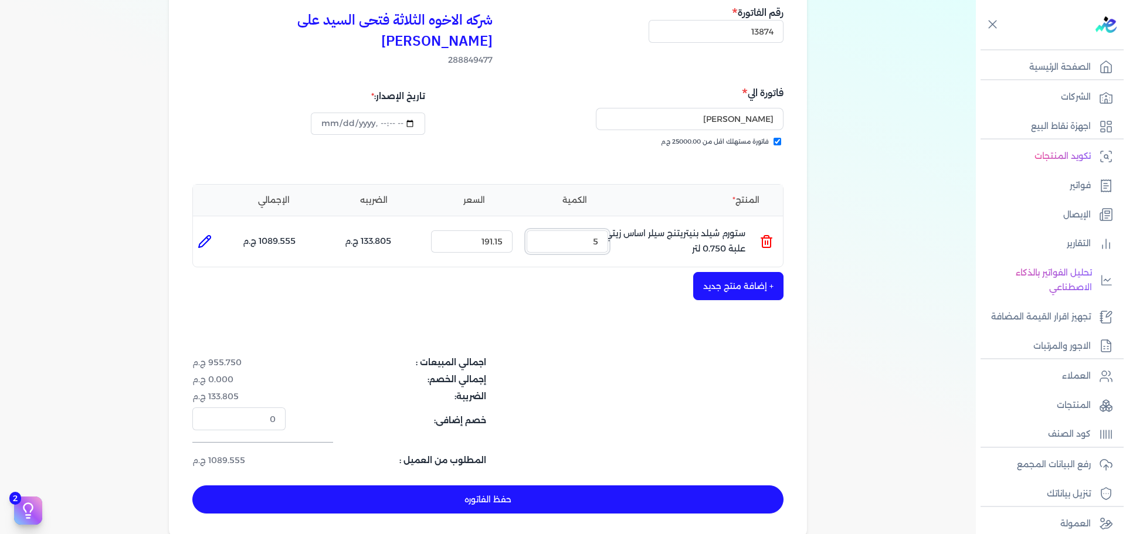
type input "5"
click at [565, 486] on button "حفظ الفاتوره" at bounding box center [487, 500] width 591 height 28
type input "[DATE]"
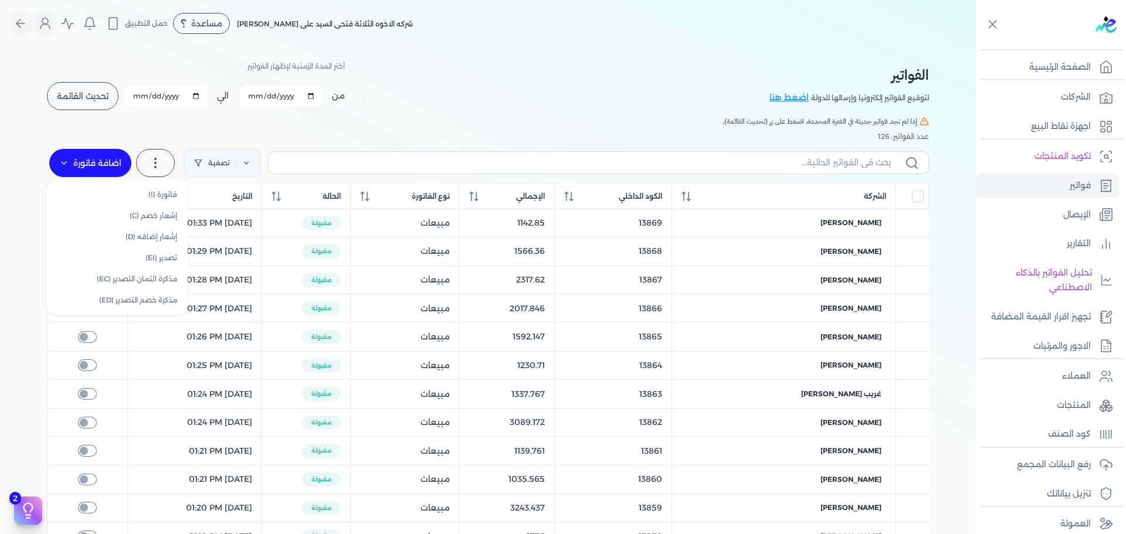
click at [117, 161] on label "اضافة فاتورة" at bounding box center [90, 163] width 82 height 28
click at [163, 197] on link "فاتورة (I)" at bounding box center [117, 194] width 131 height 21
select select "EGP"
select select "B"
select select "EGS"
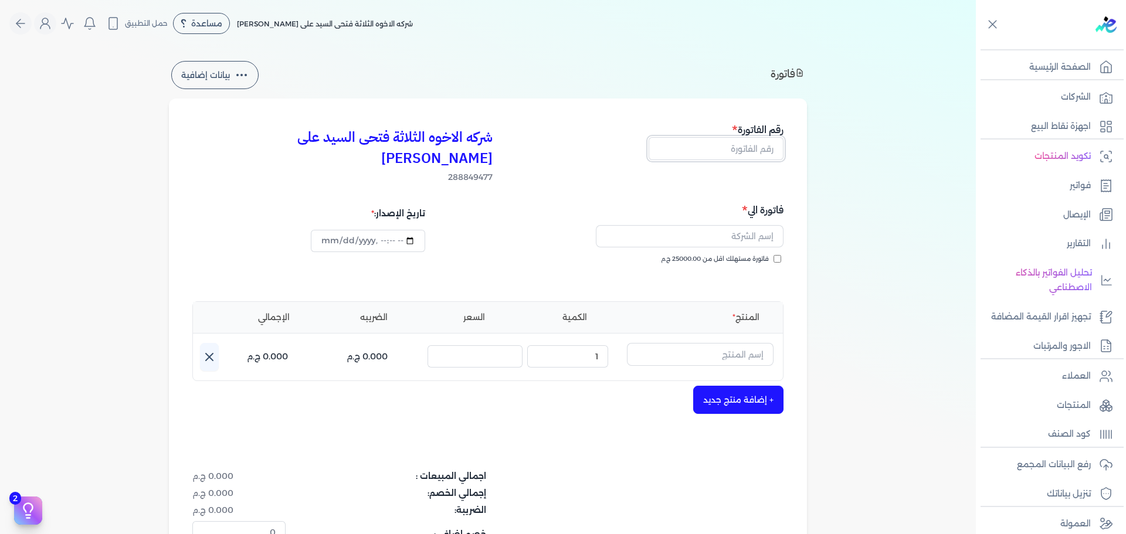
click at [751, 153] on input "text" at bounding box center [716, 148] width 135 height 22
type input "13875"
click at [721, 255] on span "فاتورة مستهلك اقل من 25000.00 ج.م" at bounding box center [715, 259] width 108 height 9
click at [774, 255] on input "فاتورة مستهلك اقل من 25000.00 ج.م" at bounding box center [778, 259] width 8 height 8
checkbox input "true"
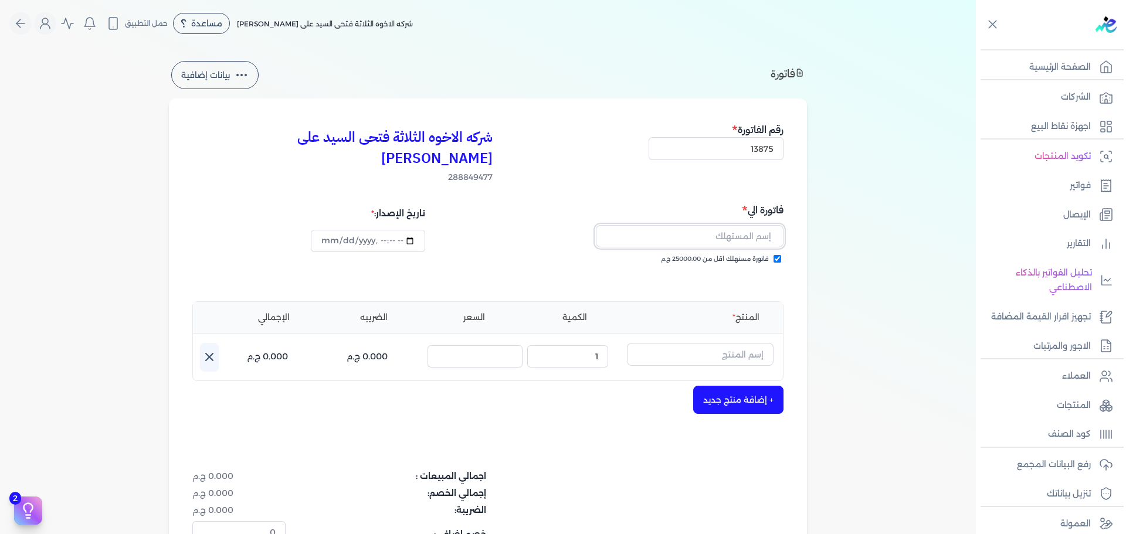
click at [729, 225] on input "text" at bounding box center [690, 236] width 188 height 22
type input "[PERSON_NAME]"
click at [747, 349] on button "button" at bounding box center [700, 356] width 147 height 27
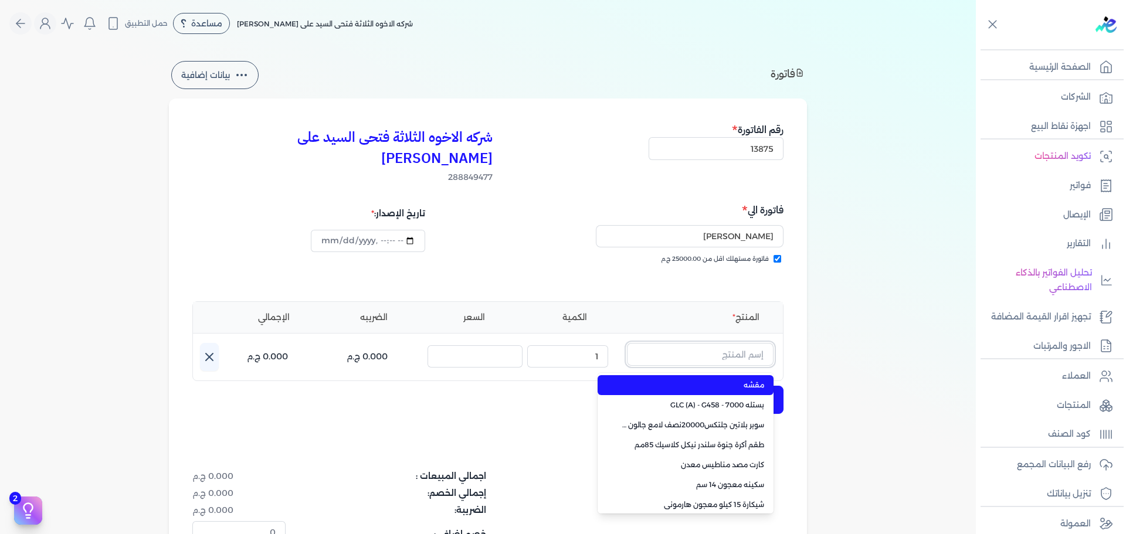
paste input "زيجزاج 303 علبة 0,750 لتر"
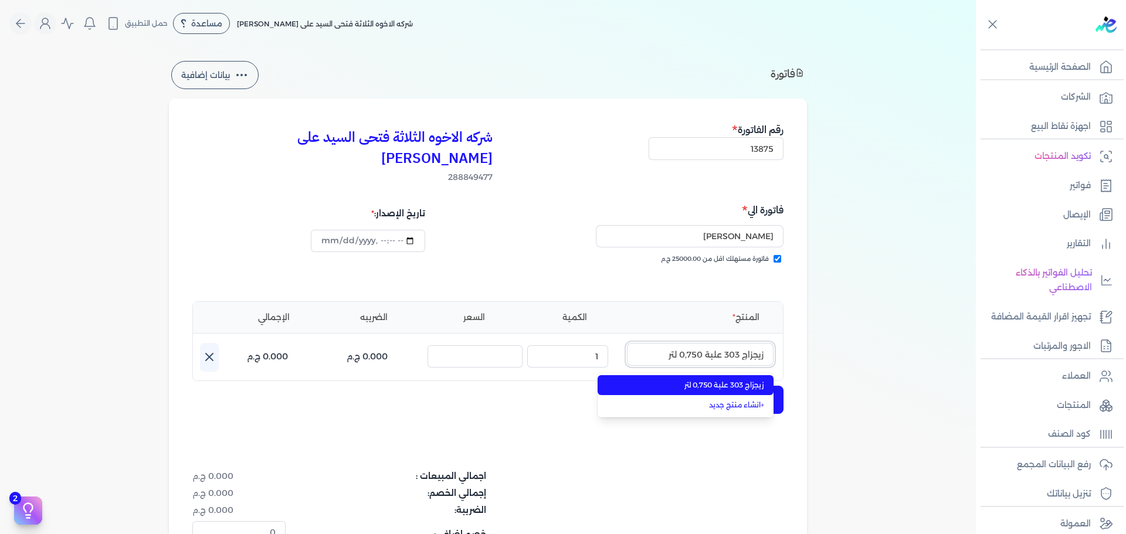
type input "زيجزاج 303 علبة 0,750 لتر"
click at [736, 380] on span "زيجزاج 303 علبة 0,750 لتر" at bounding box center [692, 385] width 143 height 11
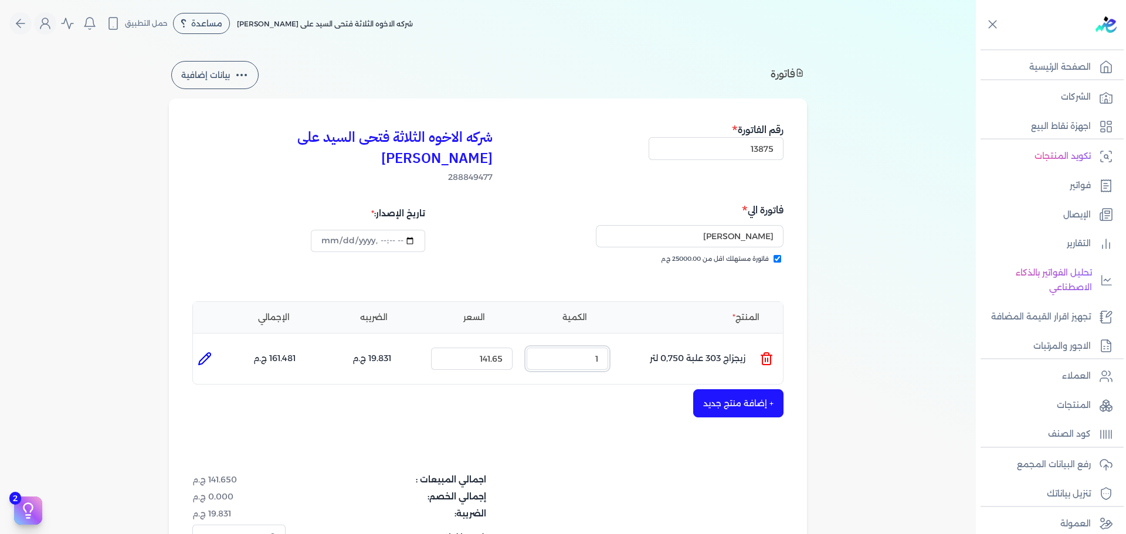
drag, startPoint x: 582, startPoint y: 338, endPoint x: 732, endPoint y: 328, distance: 149.9
click at [688, 343] on ul "المنتج : زيجزاج 303 علبة 0,750 لتر الكمية : 1 السعر : 141.65 الضريبه : 19.831 ج…" at bounding box center [488, 359] width 590 height 32
type input "5"
type input "[DATE]T17:04:50"
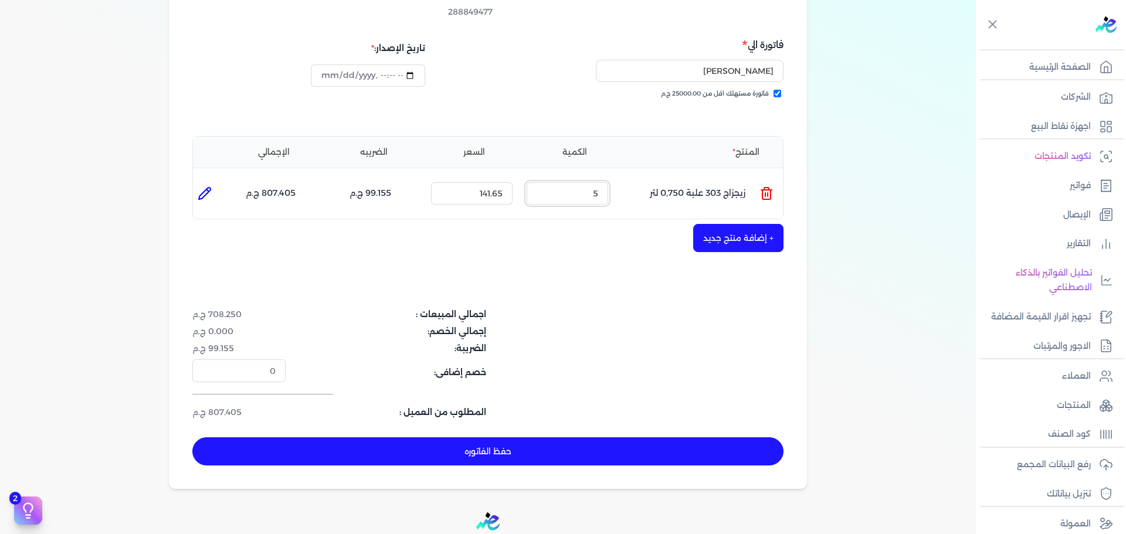
scroll to position [176, 0]
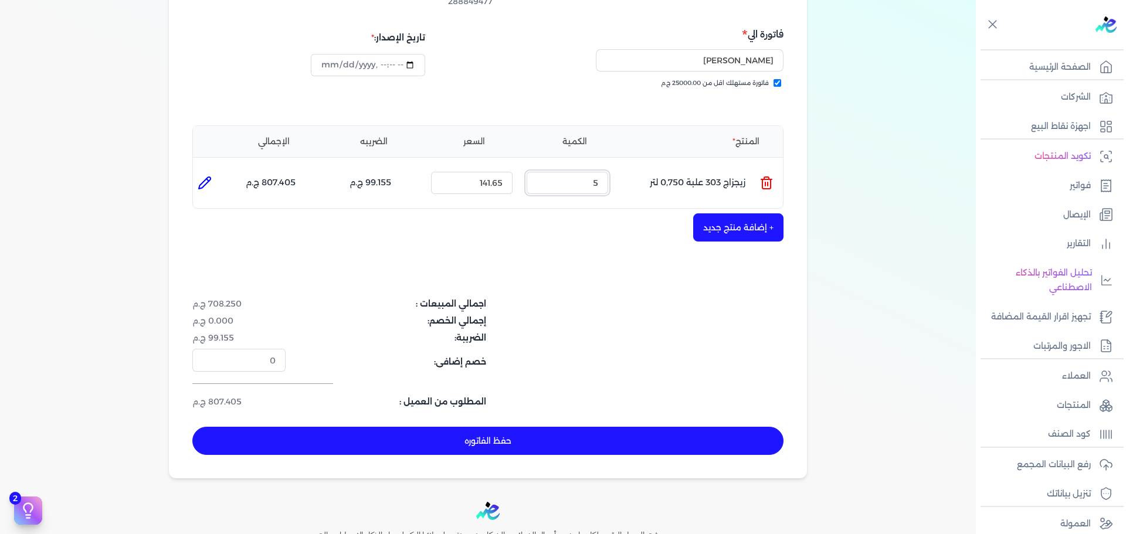
type input "5"
click at [740, 214] on button "+ إضافة منتج جديد" at bounding box center [738, 228] width 90 height 28
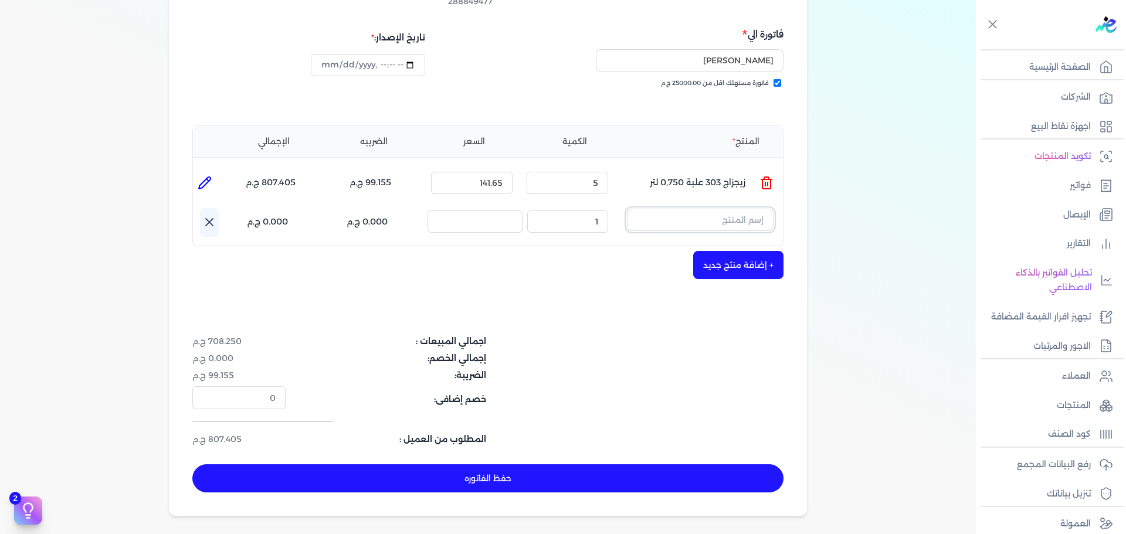
click at [716, 209] on input "text" at bounding box center [700, 220] width 147 height 22
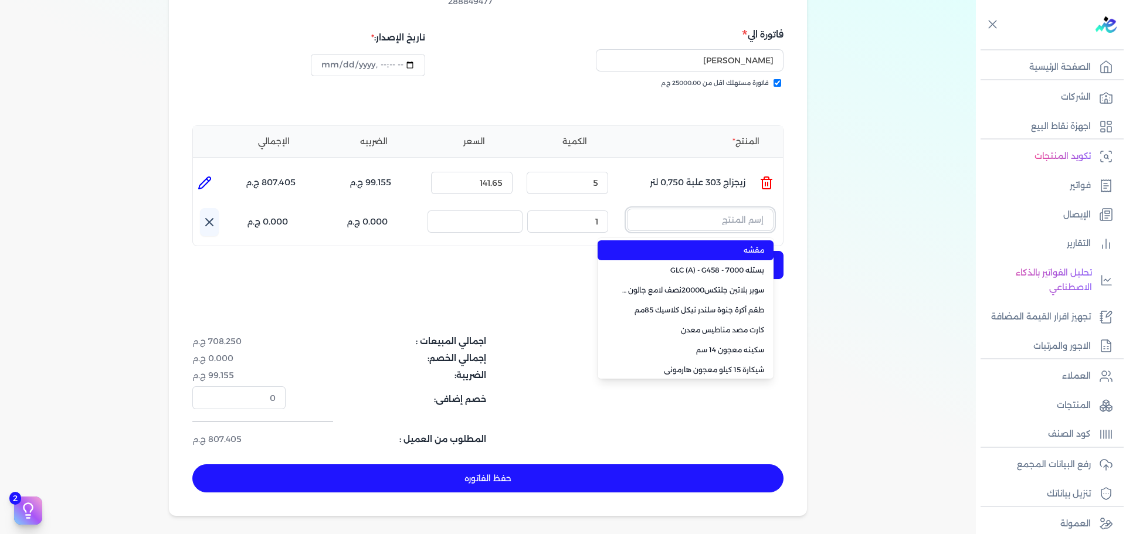
paste input "هاى سينس ذهبي 101 علبة 0.400 لتر"
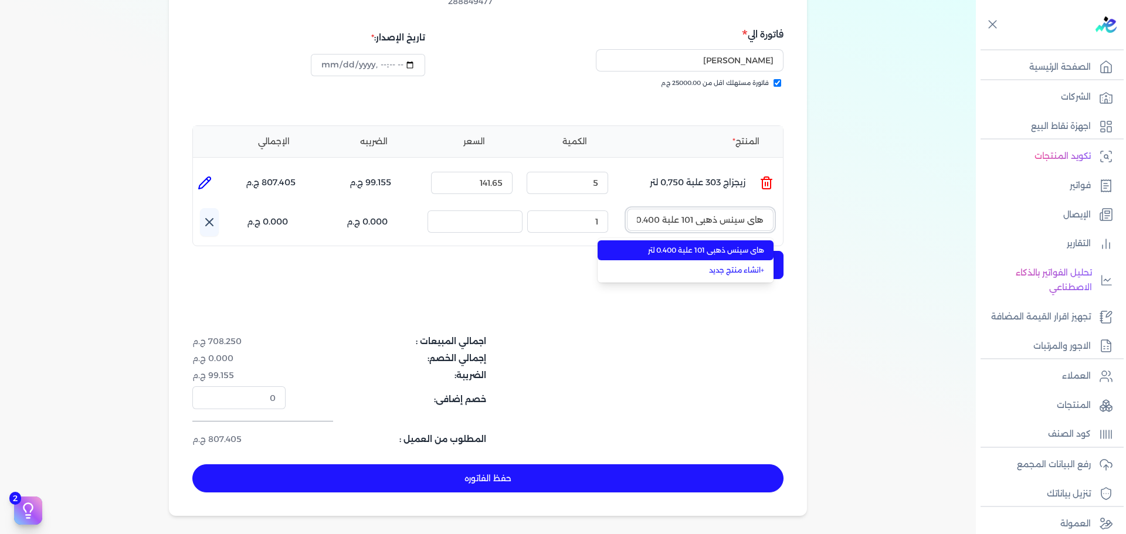
scroll to position [0, -10]
type input "هاى سينس ذهبي 101 علبة 0.400 لتر"
click at [730, 245] on span "هاى سينس ذهبي 101 علبة 0.400 لتر" at bounding box center [692, 250] width 143 height 11
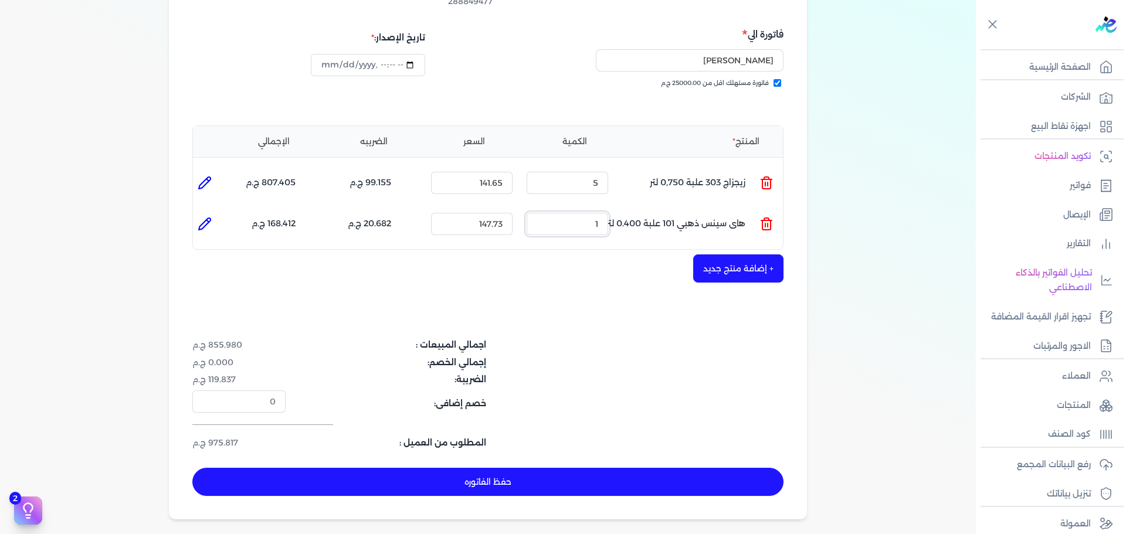
drag, startPoint x: 602, startPoint y: 205, endPoint x: 652, endPoint y: 203, distance: 49.9
click at [652, 208] on ul "المنتج : هاى سينس ذهبي 101 علبة 0.400 لتر الكمية : 1 السعر : 147.73 الضريبه : 2…" at bounding box center [488, 224] width 590 height 32
drag, startPoint x: 594, startPoint y: 203, endPoint x: 619, endPoint y: 203, distance: 25.8
click at [619, 208] on ul "المنتج : هاى سينس ذهبي 101 علبة 0.400 لتر الكمية : 1 السعر : 147.73 الضريبه : 2…" at bounding box center [488, 224] width 590 height 32
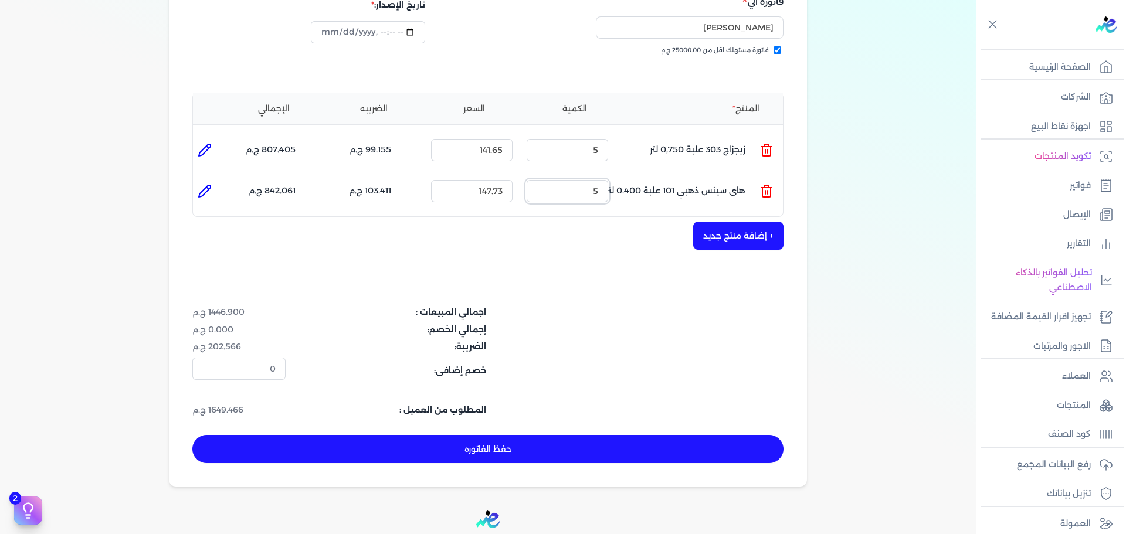
scroll to position [235, 0]
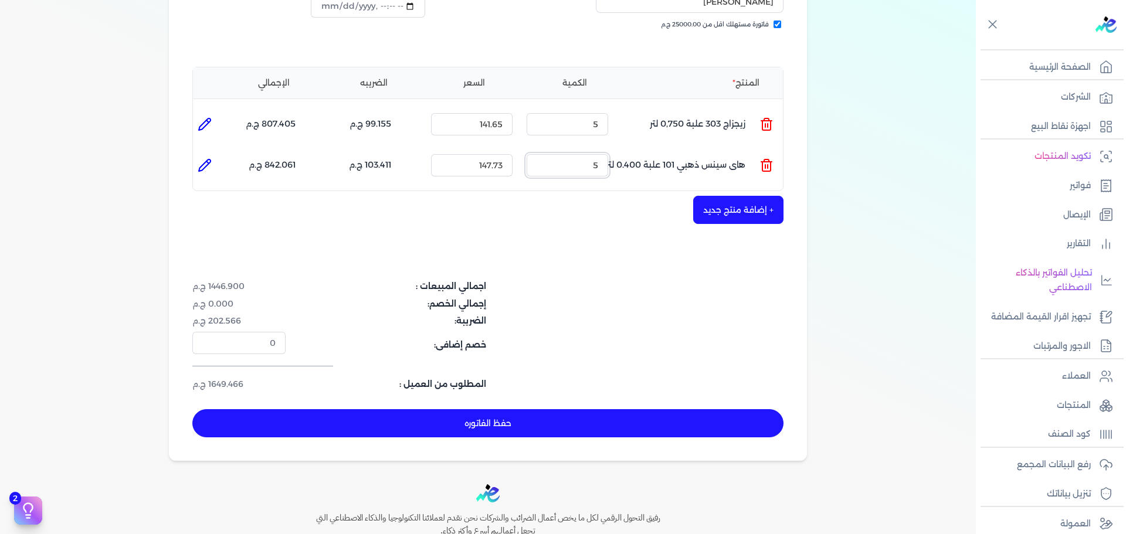
type input "5"
click at [578, 409] on button "حفظ الفاتوره" at bounding box center [487, 423] width 591 height 28
type input "[DATE]"
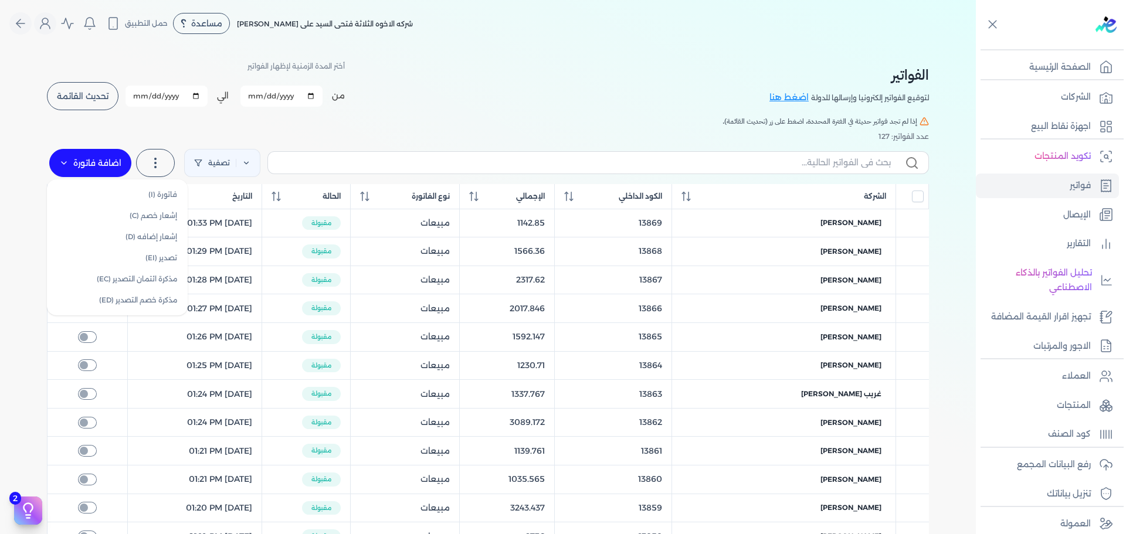
click at [63, 162] on icon at bounding box center [63, 162] width 9 height 9
click at [155, 191] on link "فاتورة (I)" at bounding box center [117, 194] width 131 height 21
select select "EGP"
select select "B"
select select "EGS"
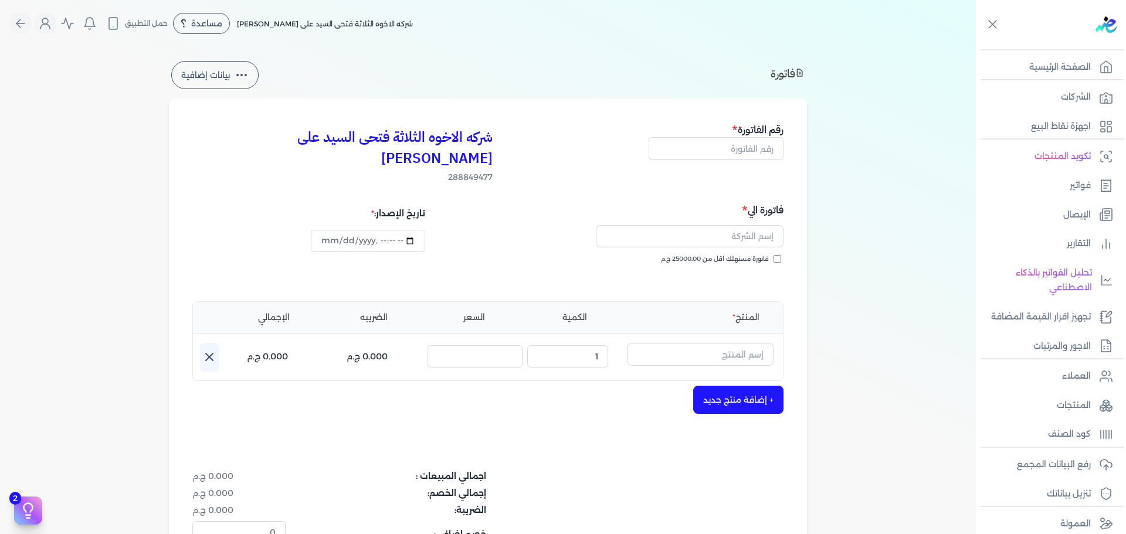
click at [758, 255] on span "فاتورة مستهلك اقل من 25000.00 ج.م" at bounding box center [715, 259] width 108 height 9
click at [774, 255] on input "فاتورة مستهلك اقل من 25000.00 ج.م" at bounding box center [778, 259] width 8 height 8
checkbox input "true"
click at [737, 154] on input "text" at bounding box center [716, 148] width 135 height 22
type input "13876"
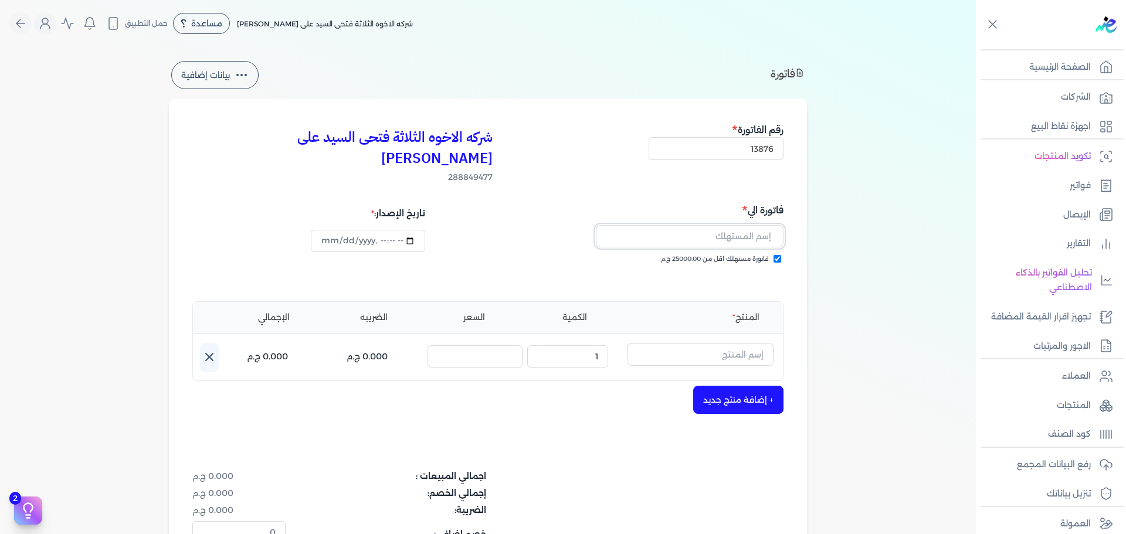
click at [739, 225] on input "text" at bounding box center [690, 236] width 188 height 22
type input "[PERSON_NAME]"
click at [719, 343] on input "text" at bounding box center [700, 354] width 147 height 22
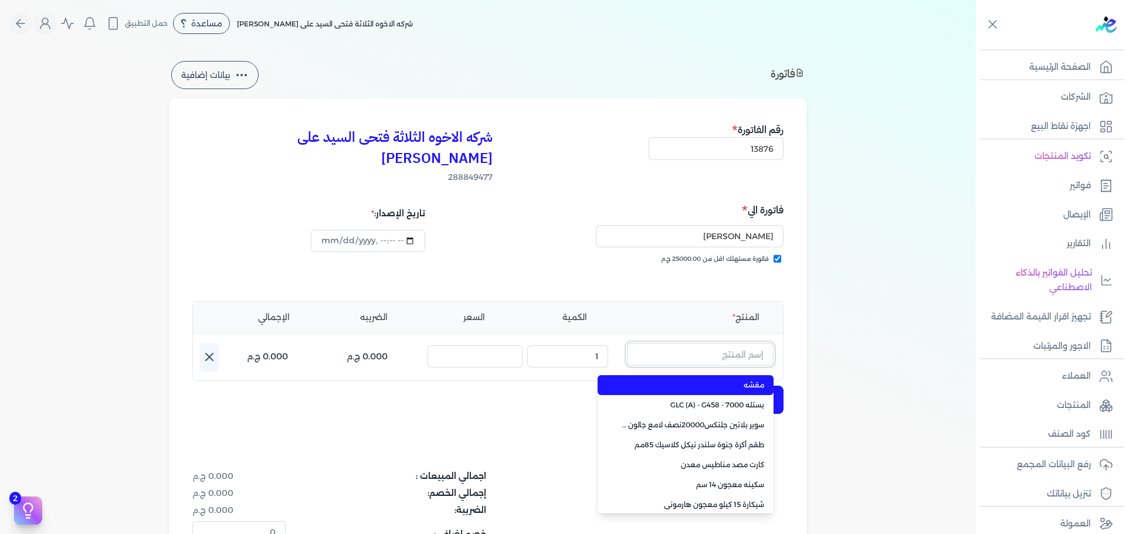
paste input "هاى سينس ذهبي 101 علبة 0.750 لتر"
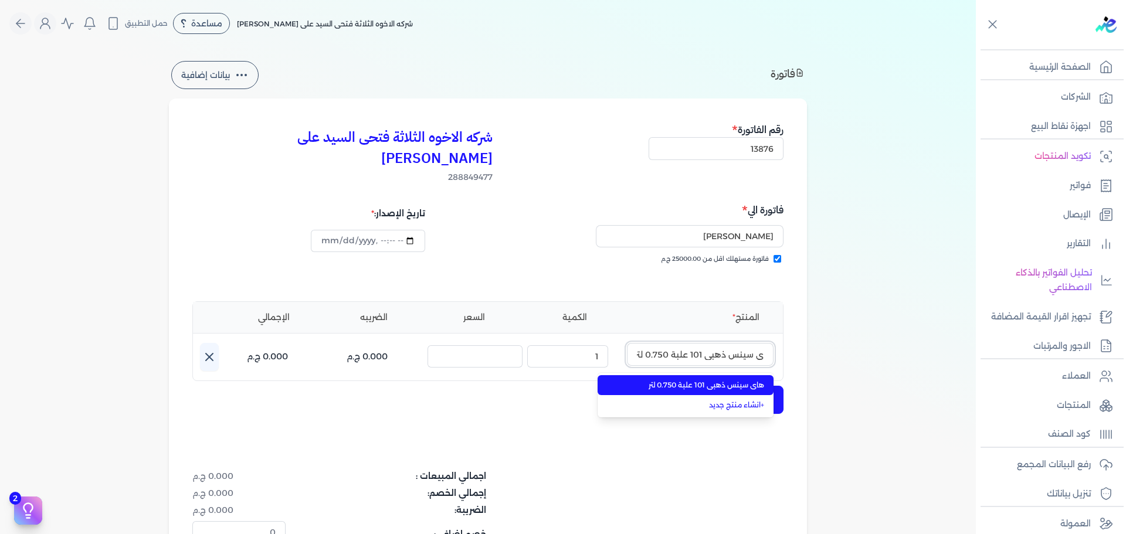
type input "هاى سينس ذهبي 101 علبة 0.750 لتر"
click at [707, 380] on span "هاى سينس ذهبي 101 علبة 0.750 لتر" at bounding box center [692, 385] width 143 height 11
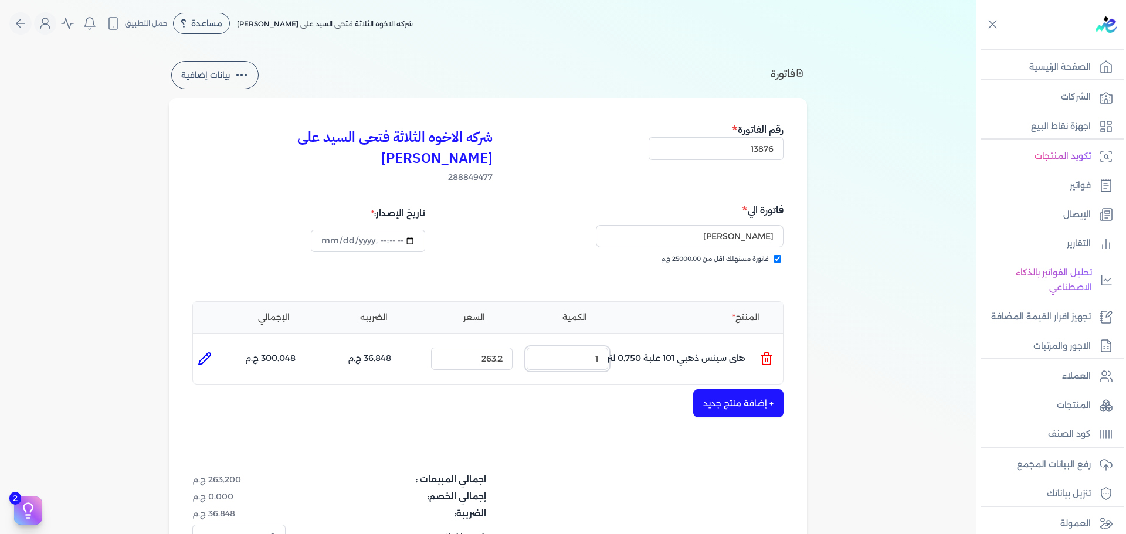
drag, startPoint x: 577, startPoint y: 333, endPoint x: 940, endPoint y: 341, distance: 363.8
click at [880, 337] on div "فاتورة بيانات إضافية شركه الاخوه الثلاثة فتحى السيد على [PERSON_NAME] 288849477…" at bounding box center [488, 357] width 976 height 596
type input "5"
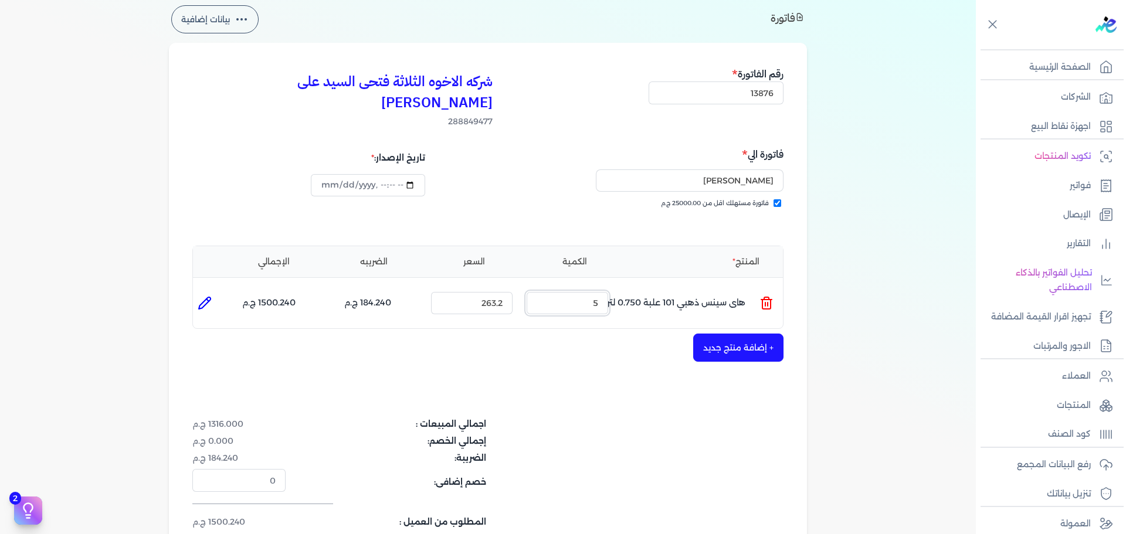
scroll to position [176, 0]
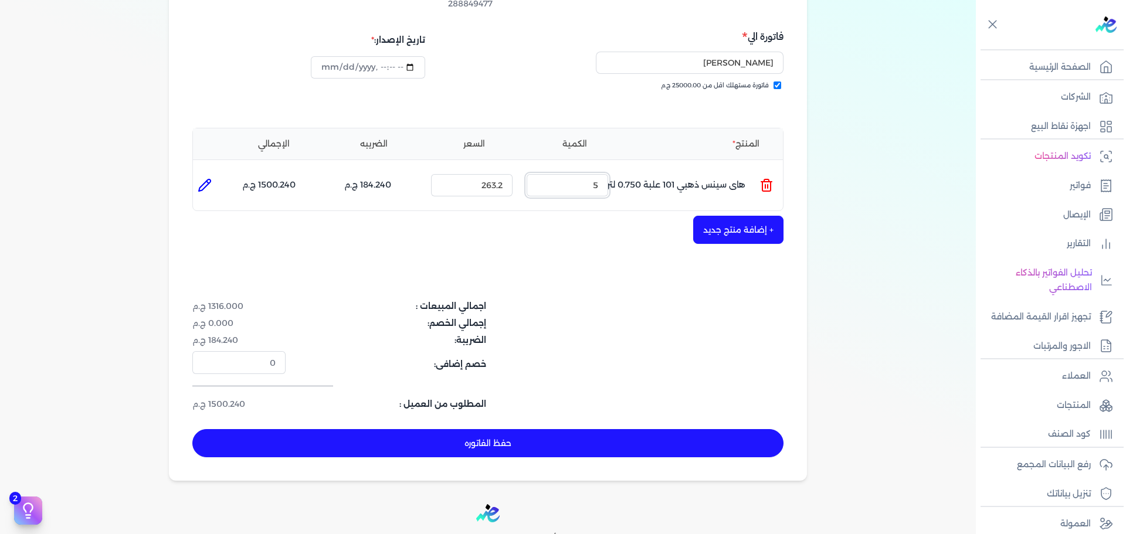
type input "[DATE]T17:06:04"
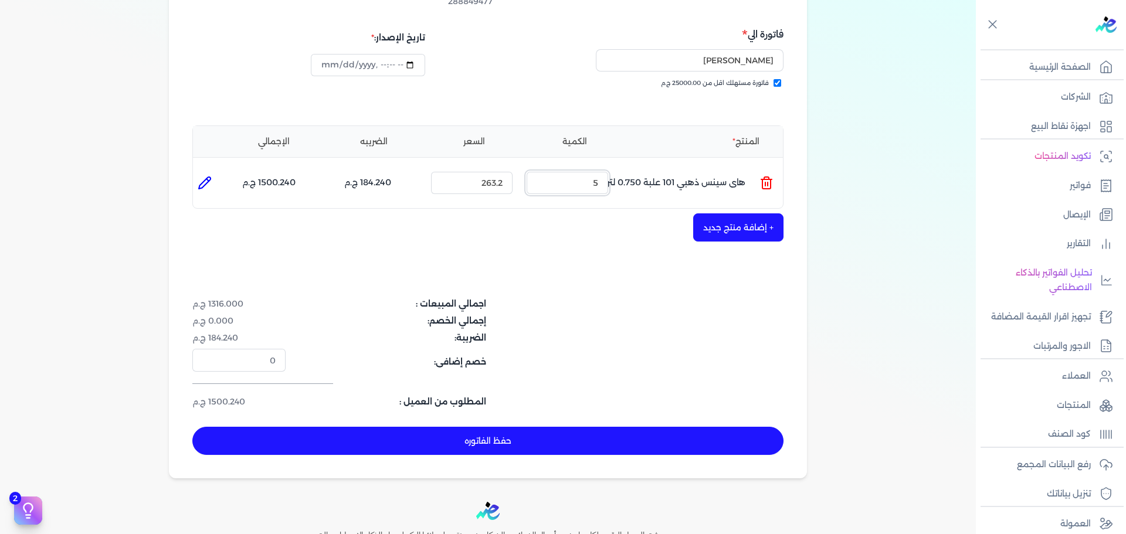
type input "5"
click at [735, 214] on button "+ إضافة منتج جديد" at bounding box center [738, 228] width 90 height 28
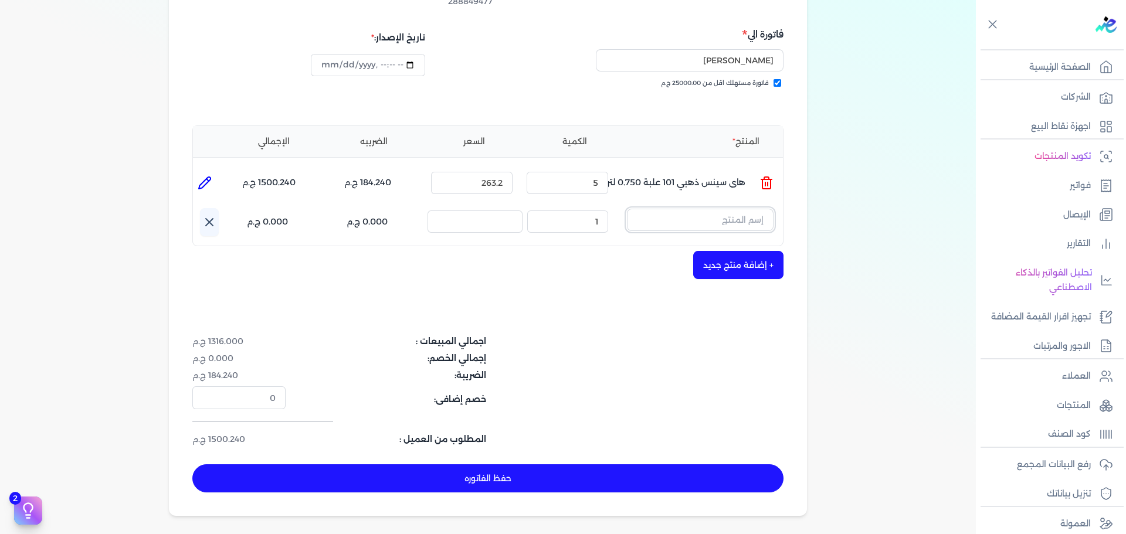
click at [717, 209] on input "text" at bounding box center [700, 220] width 147 height 22
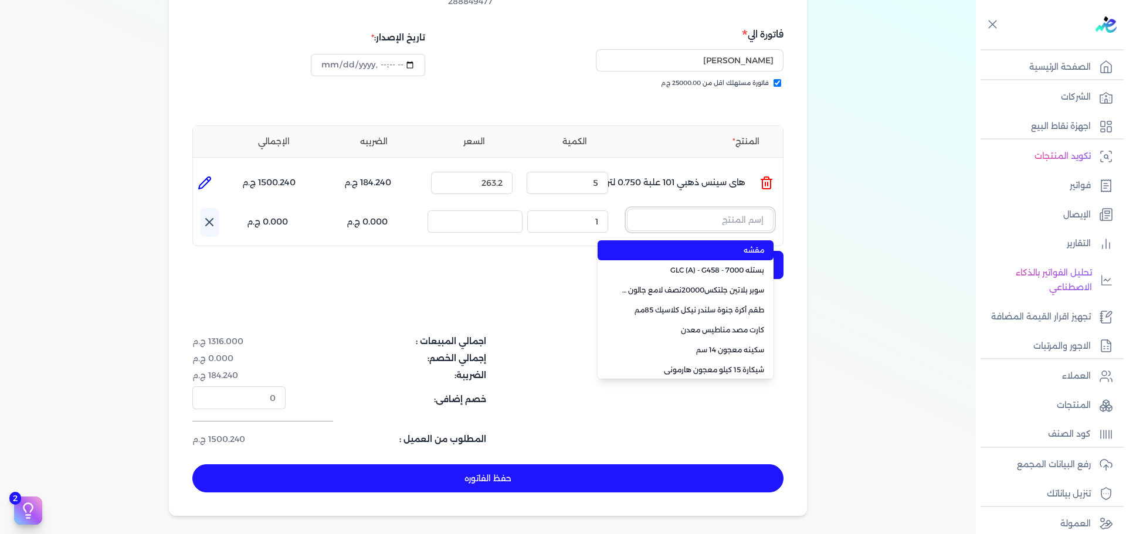
paste input "سوبر بلاتين سوبرلاك نصف لامع علبة 0.900 لتر Base A"
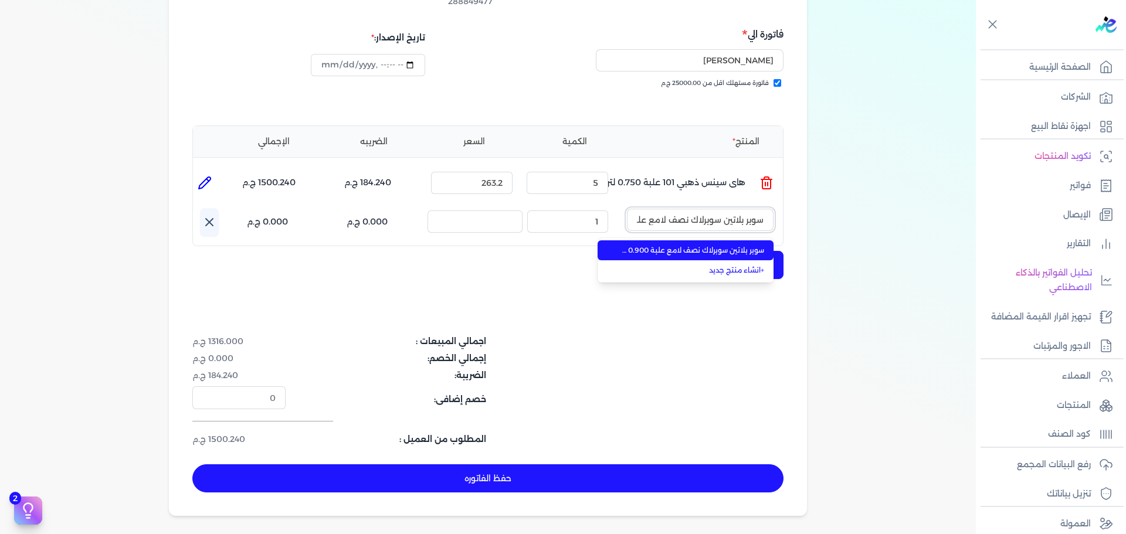
scroll to position [0, -73]
type input "سوبر بلاتين سوبرلاك نصف لامع علبة 0.900 لتر Base A"
click at [699, 245] on span "سوبر بلاتين سوبرلاك نصف لامع علبة 0.900 لتر Base A" at bounding box center [692, 250] width 143 height 11
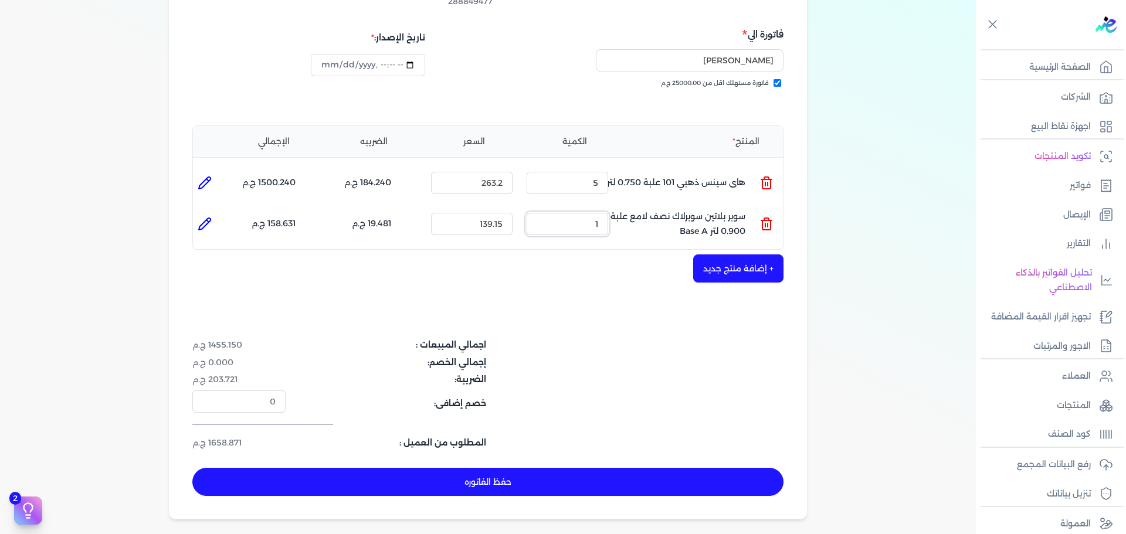
drag, startPoint x: 584, startPoint y: 209, endPoint x: 638, endPoint y: 209, distance: 54.0
click at [638, 209] on ul "المنتج : سوبر بلاتين سوبرلاك نصف لامع علبة 0.900 لتر Base A الكمية : 1 السعر : …" at bounding box center [488, 224] width 590 height 32
type input "2"
type input "0"
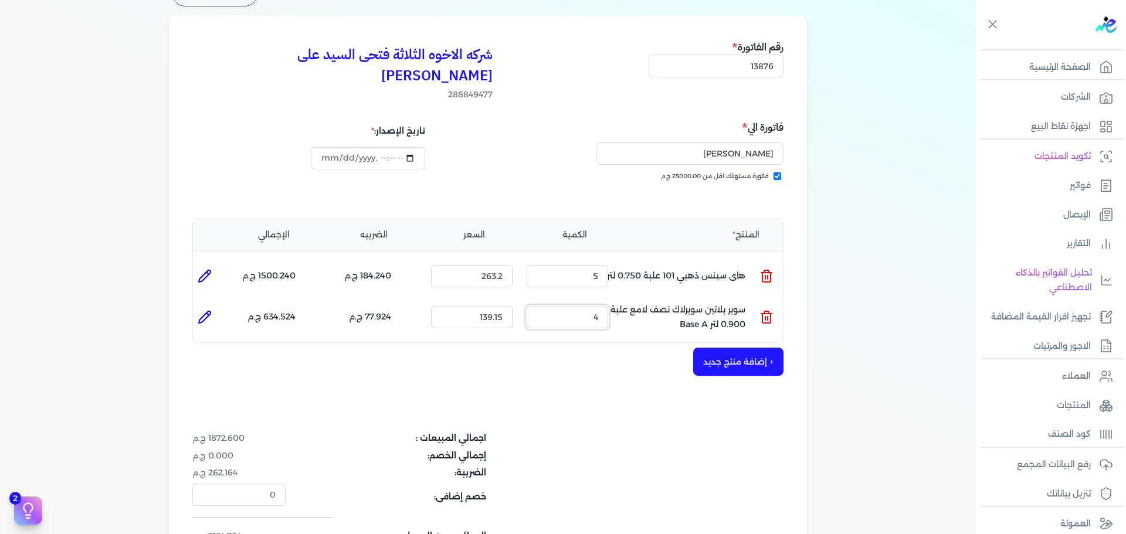
scroll to position [176, 0]
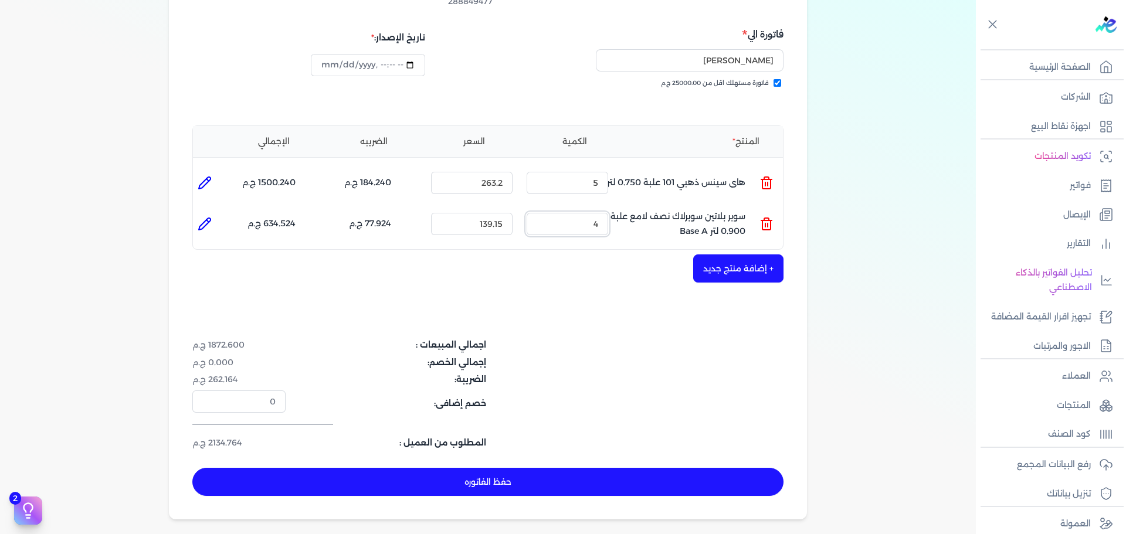
type input "4"
click at [584, 468] on button "حفظ الفاتوره" at bounding box center [487, 482] width 591 height 28
type input "[DATE]"
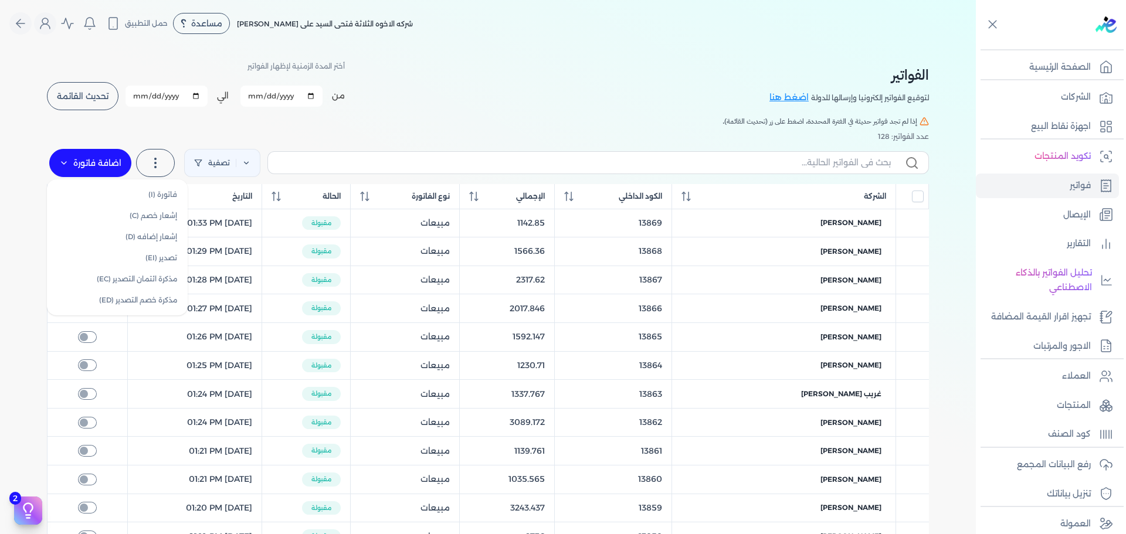
click at [110, 160] on label "اضافة فاتورة" at bounding box center [90, 163] width 82 height 28
click at [160, 190] on link "فاتورة (I)" at bounding box center [117, 194] width 131 height 21
select select "EGP"
select select "B"
select select "EGS"
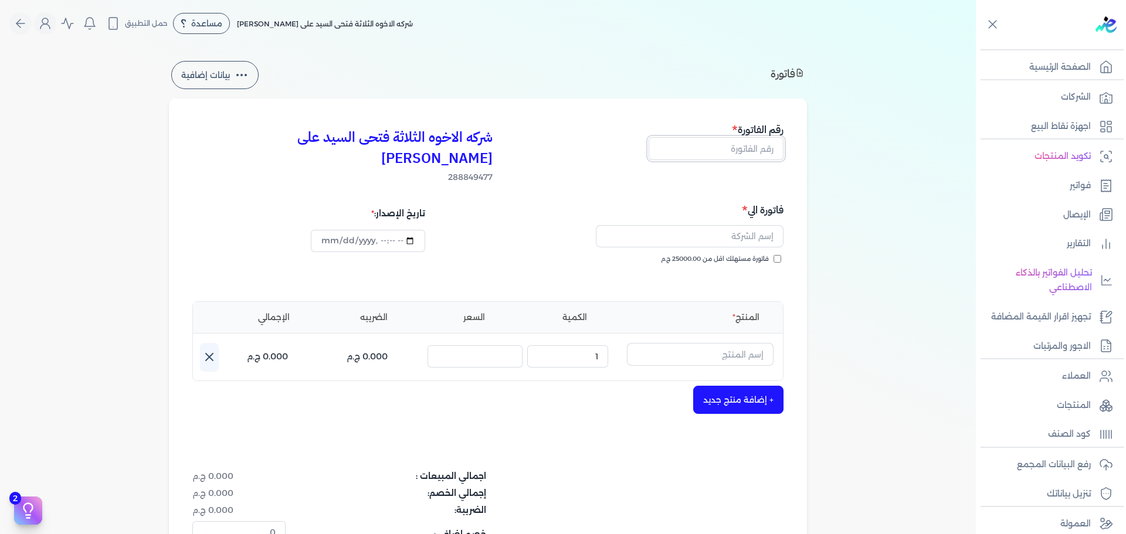
click at [716, 151] on input "text" at bounding box center [716, 148] width 135 height 22
type input "13877"
click at [752, 255] on span "فاتورة مستهلك اقل من 25000.00 ج.م" at bounding box center [715, 259] width 108 height 9
click at [774, 255] on input "فاتورة مستهلك اقل من 25000.00 ج.م" at bounding box center [778, 259] width 8 height 8
checkbox input "true"
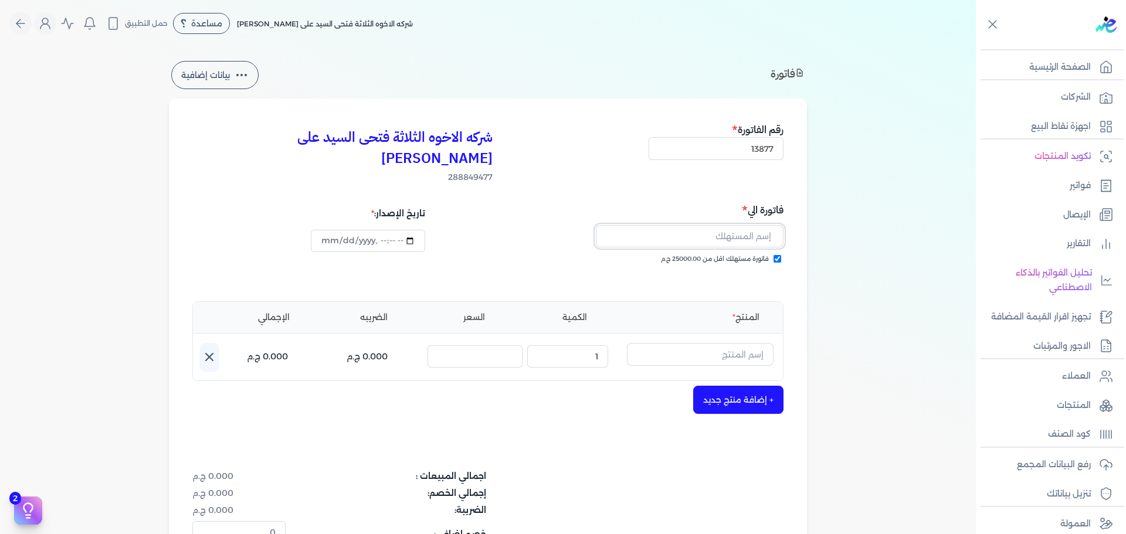
click at [750, 225] on input "text" at bounding box center [690, 236] width 188 height 22
type input "[PERSON_NAME][DATE]"
click at [731, 343] on input "text" at bounding box center [700, 354] width 147 height 22
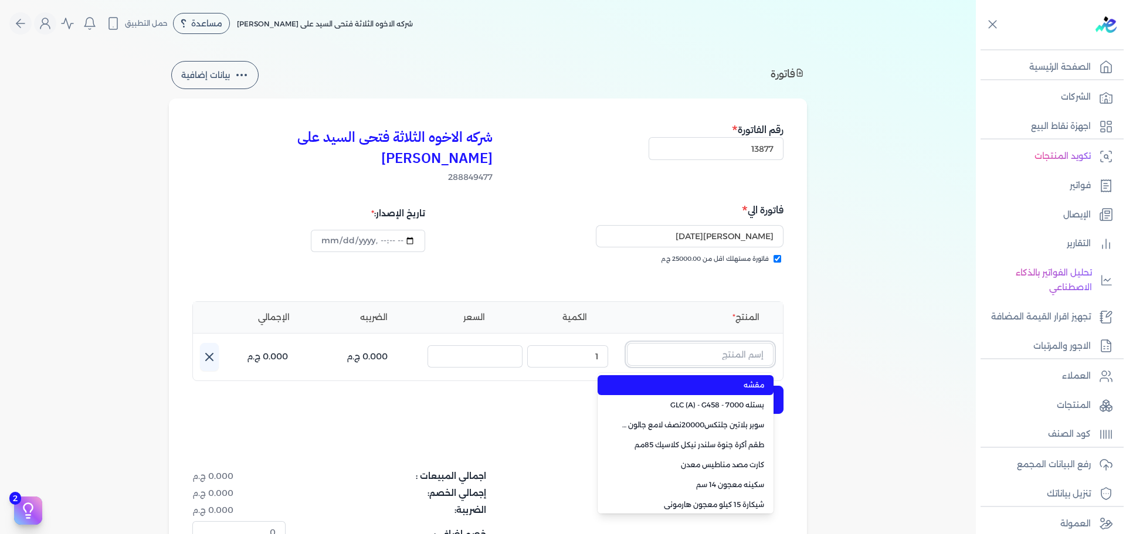
paste input "داي ستون 7070 بستلة 9 لتر لون اسود"
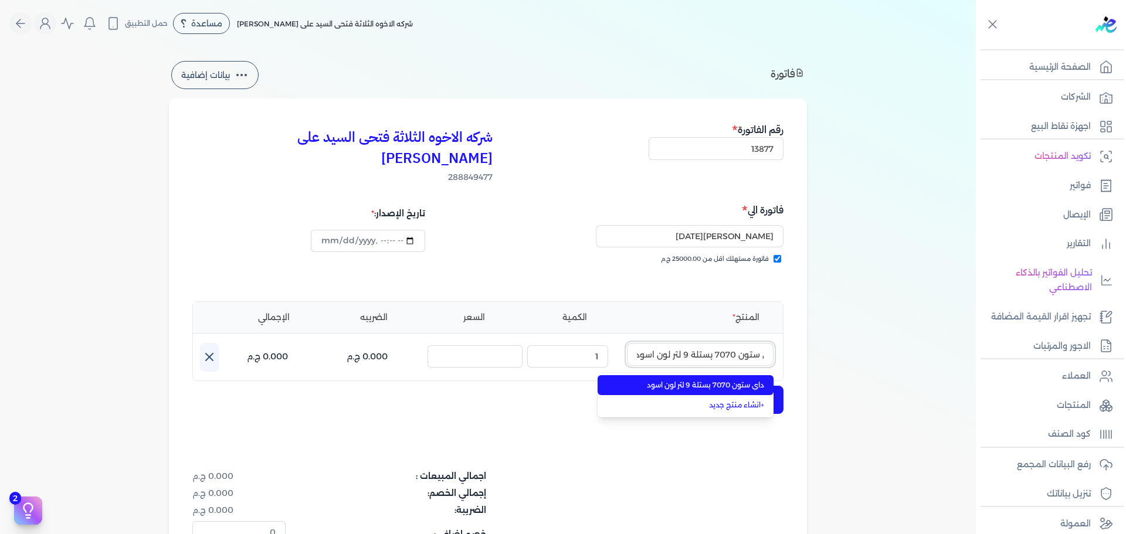
type input "داي ستون 7070 بستلة 9 لتر لون اسود"
click at [714, 380] on span "داي ستون 7070 بستلة 9 لتر لون اسود" at bounding box center [692, 385] width 143 height 11
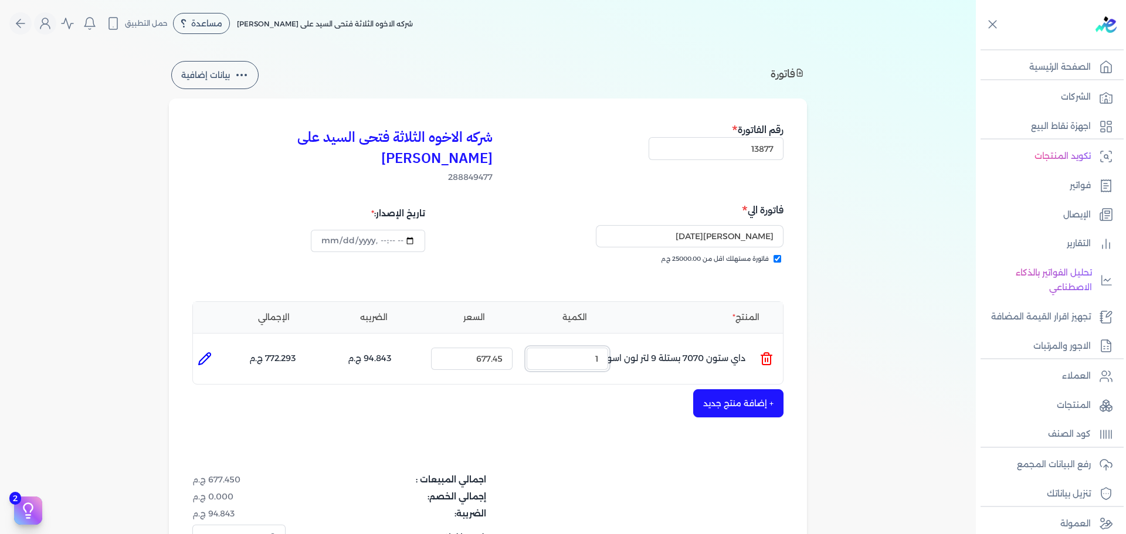
drag, startPoint x: 575, startPoint y: 333, endPoint x: 747, endPoint y: 333, distance: 171.9
click at [746, 343] on ul "المنتج : داي ستون 7070 بستلة 9 لتر لون اسود الكمية : 1 السعر : 677.45 الضريبه :…" at bounding box center [488, 359] width 590 height 32
type input "5"
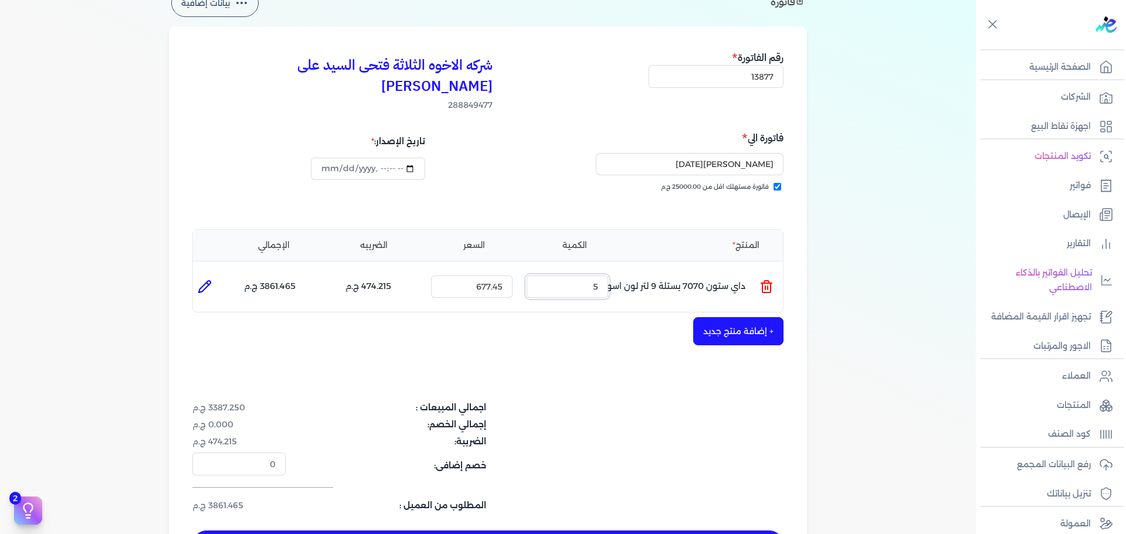
scroll to position [117, 0]
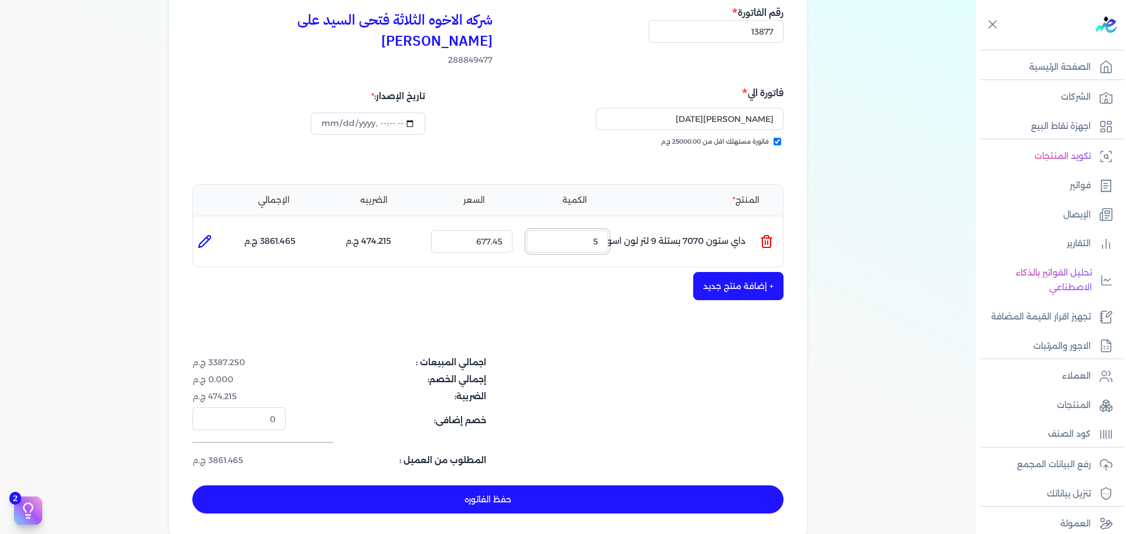
type input "[DATE]T17:07:36"
type input "5"
click at [669, 486] on button "حفظ الفاتوره" at bounding box center [487, 500] width 591 height 28
type input "[DATE]"
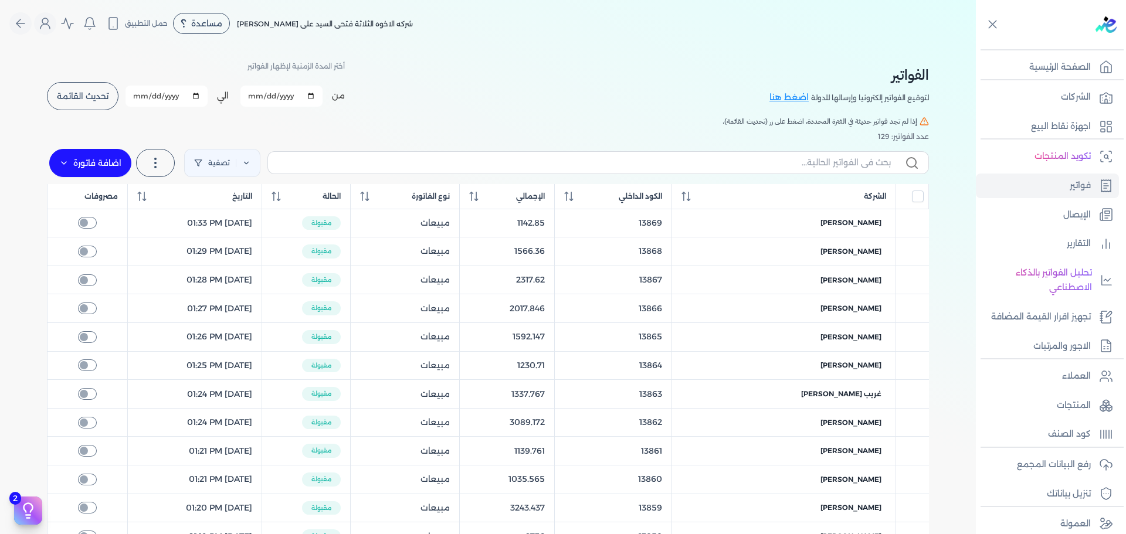
click at [80, 99] on span "تحديث القائمة" at bounding box center [83, 96] width 52 height 8
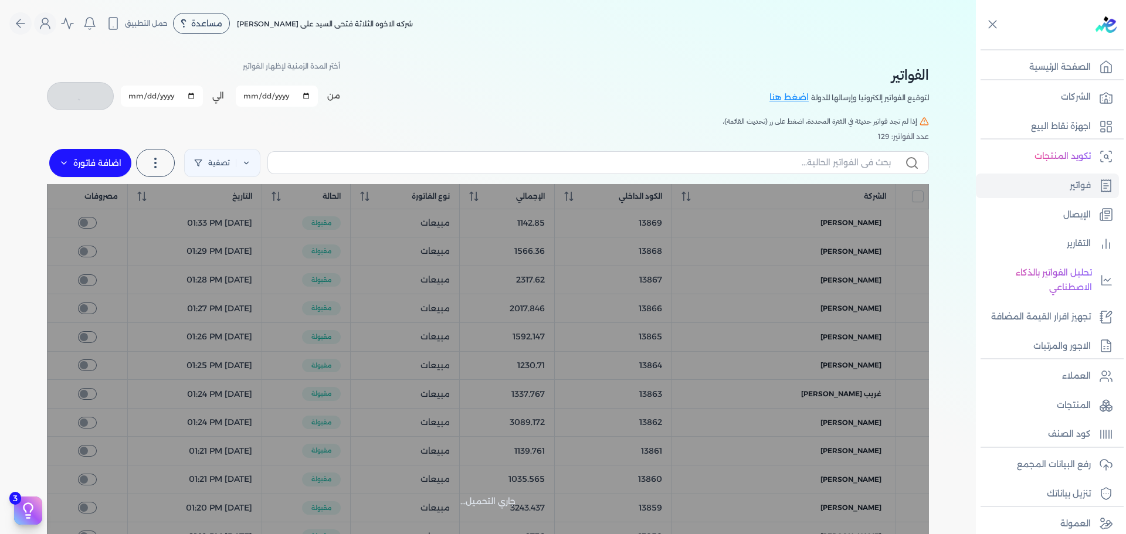
checkbox input "false"
